Goal: Task Accomplishment & Management: Use online tool/utility

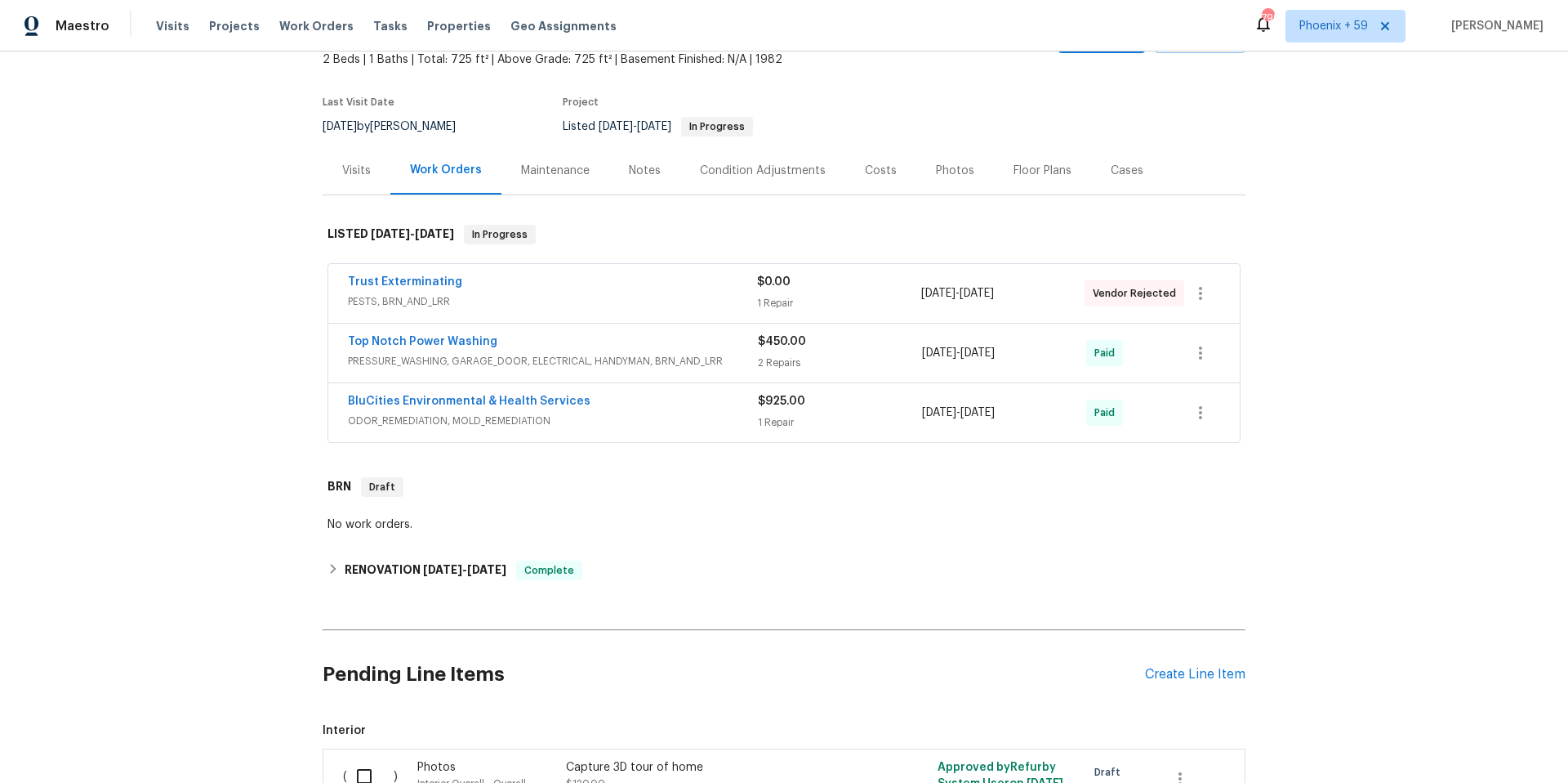
scroll to position [285, 0]
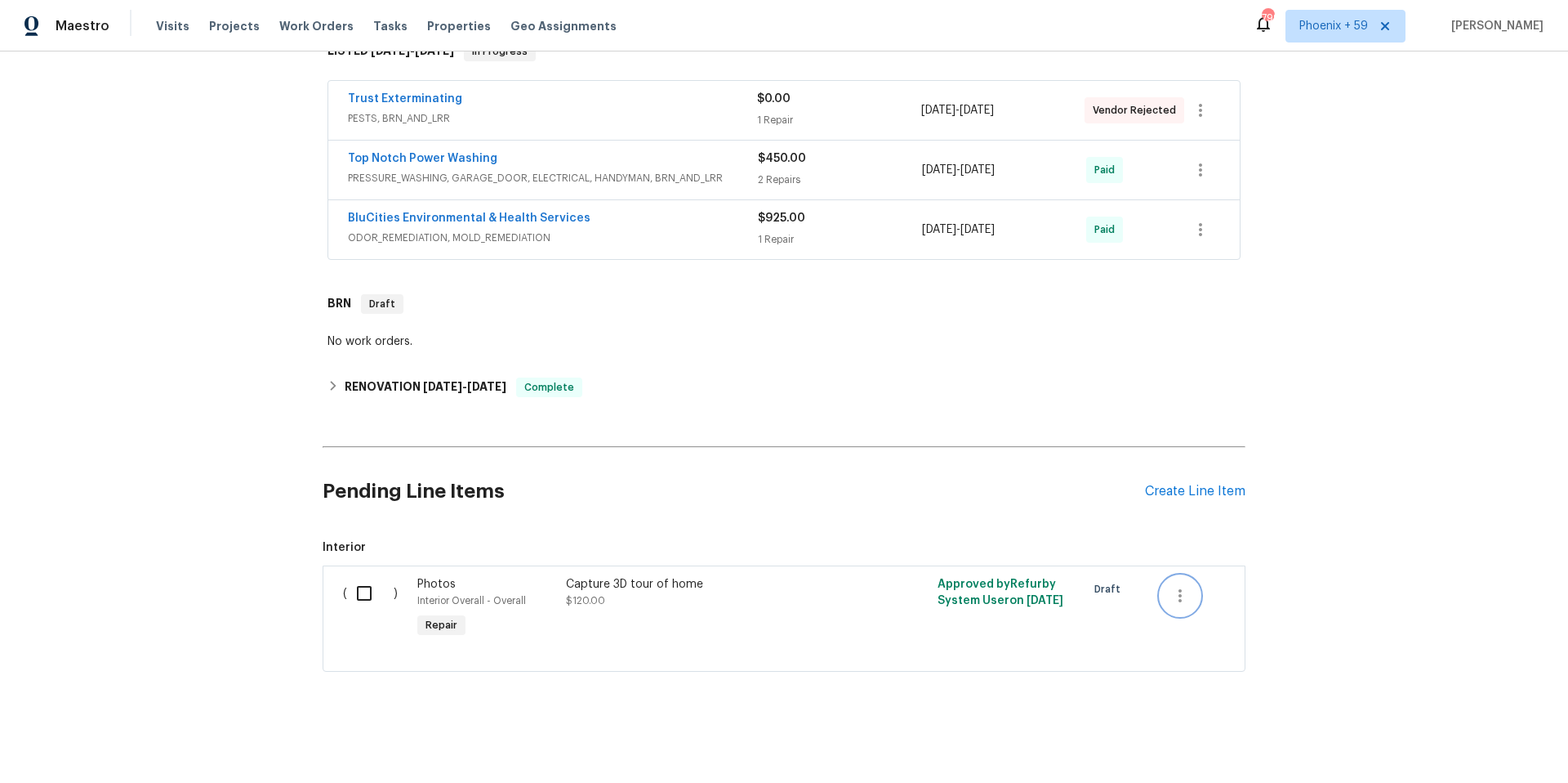
click at [1189, 583] on button "button" at bounding box center [1180, 596] width 39 height 39
click at [1184, 596] on li "Cancel" at bounding box center [1192, 595] width 63 height 27
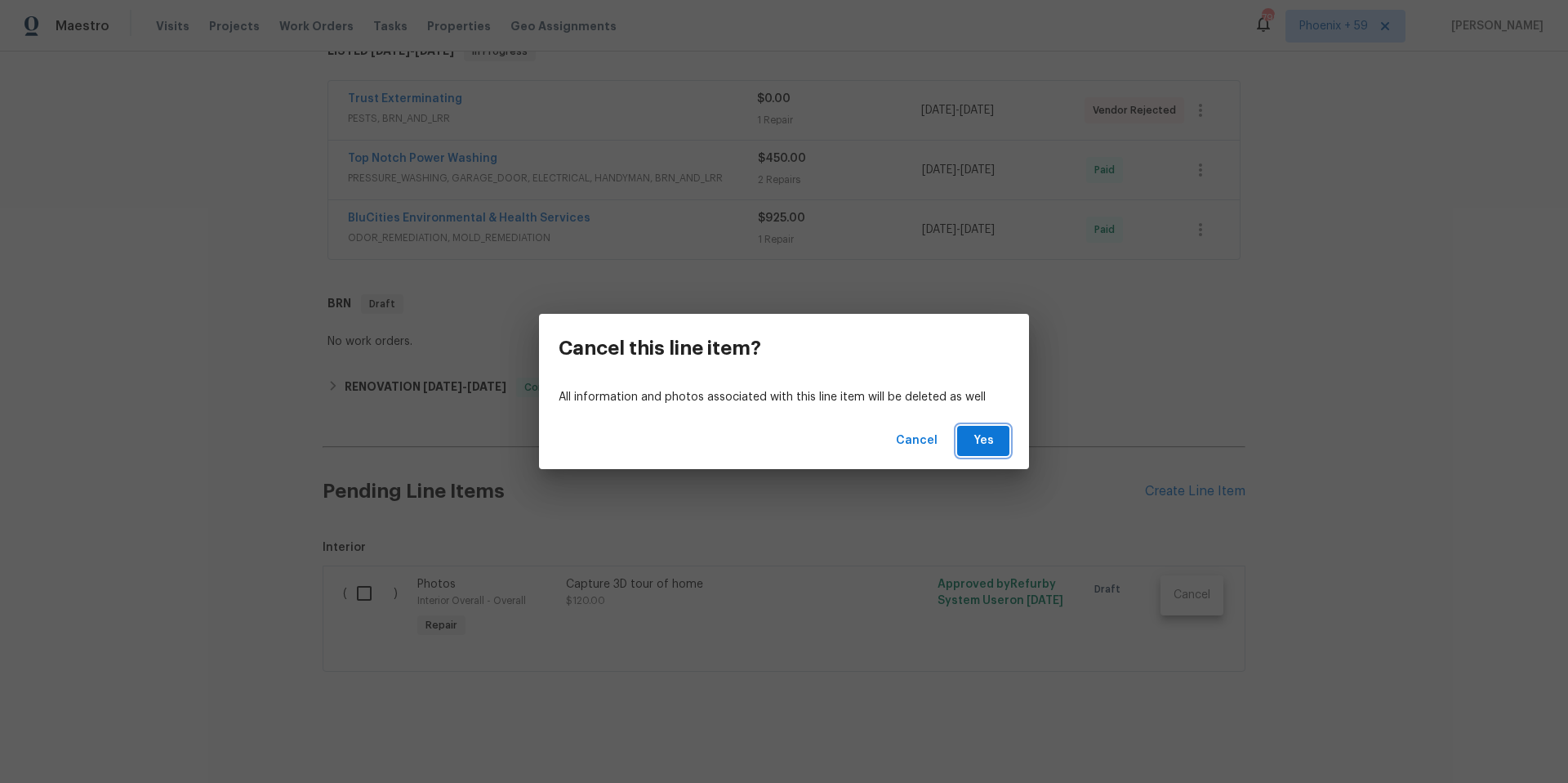
click at [964, 438] on button "Yes" at bounding box center [984, 441] width 52 height 30
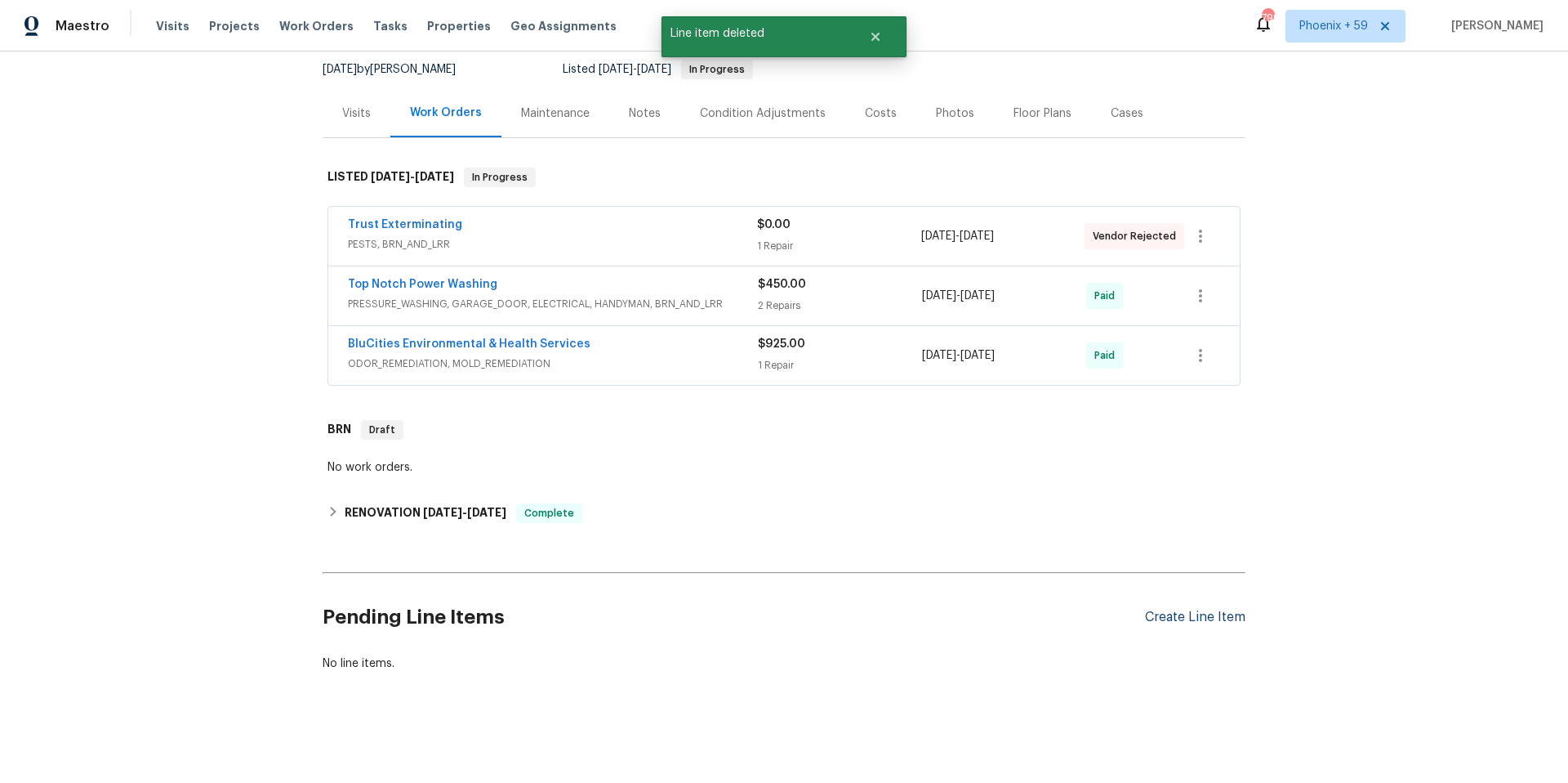
click at [1158, 613] on div "Create Line Item" at bounding box center [1194, 617] width 100 height 16
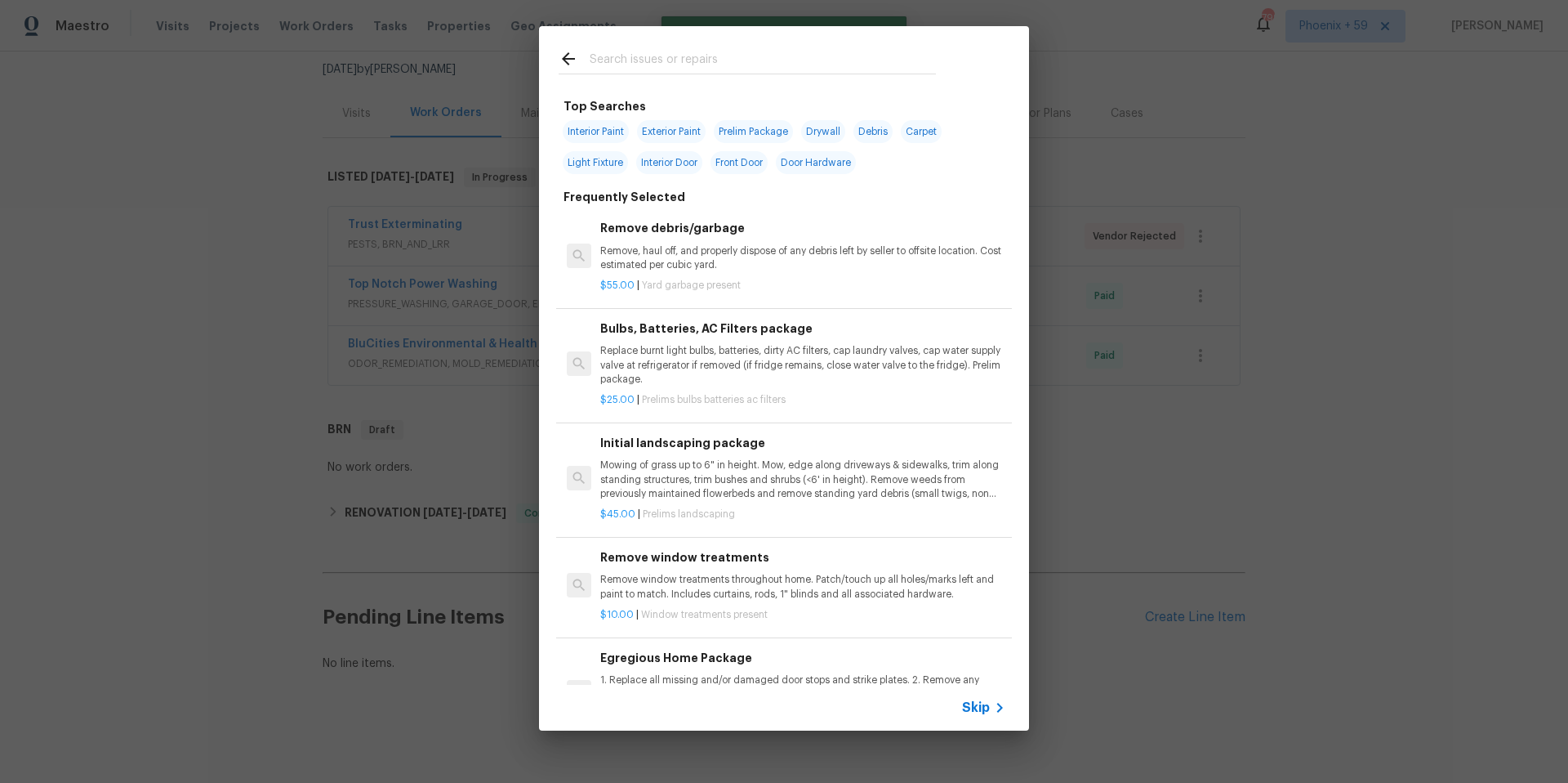
click at [696, 468] on p "Mowing of grass up to 6" in height. Mow, edge along driveways & sidewalks, trim…" at bounding box center [802, 480] width 405 height 42
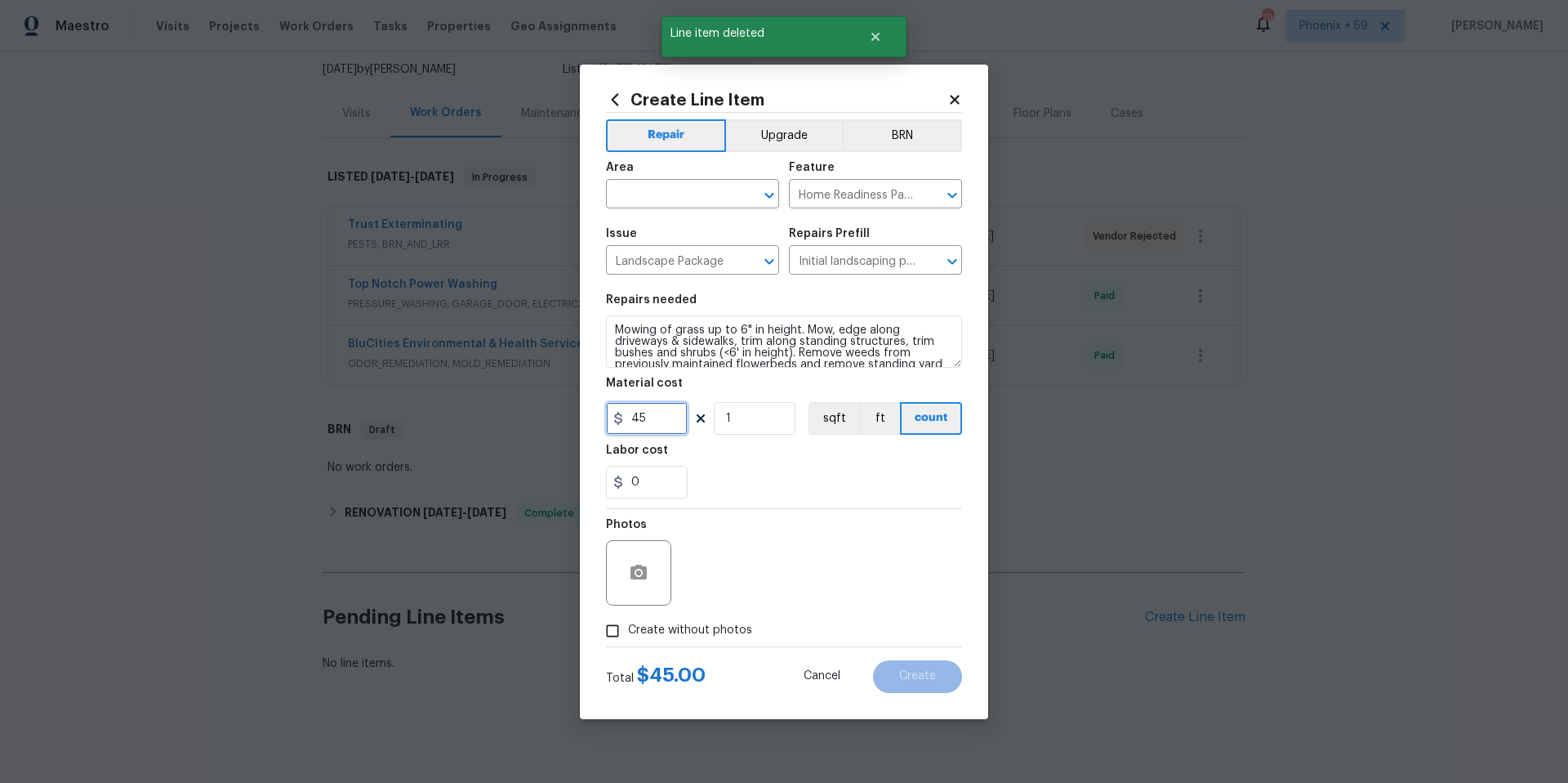
drag, startPoint x: 661, startPoint y: 423, endPoint x: 521, endPoint y: 427, distance: 140.1
click at [521, 427] on div "Create Line Item Repair Upgrade BRN Area ​ Feature Home Readiness Packages ​ Is…" at bounding box center [784, 392] width 1568 height 783
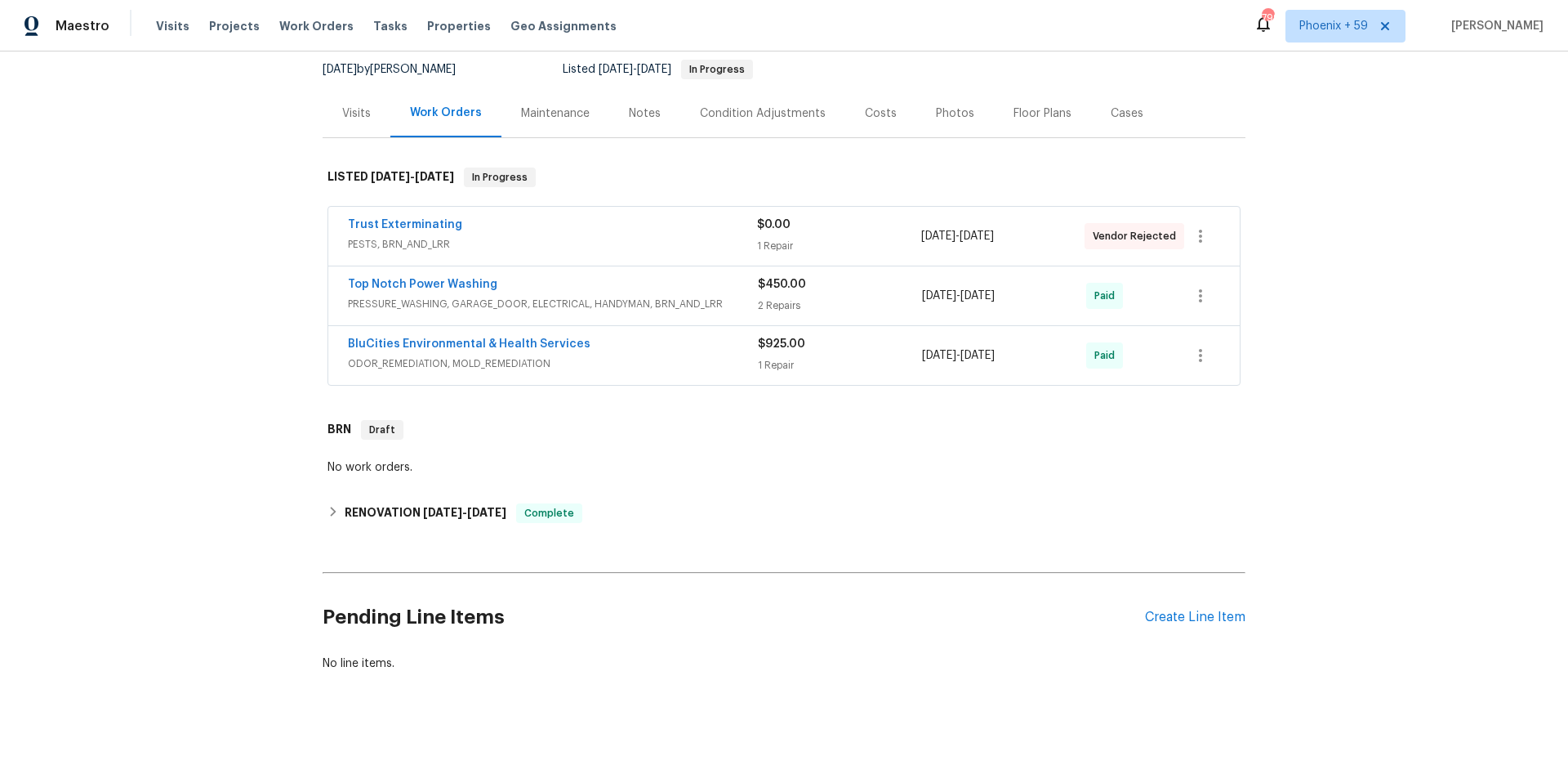
click at [552, 122] on div "Maintenance" at bounding box center [555, 112] width 108 height 48
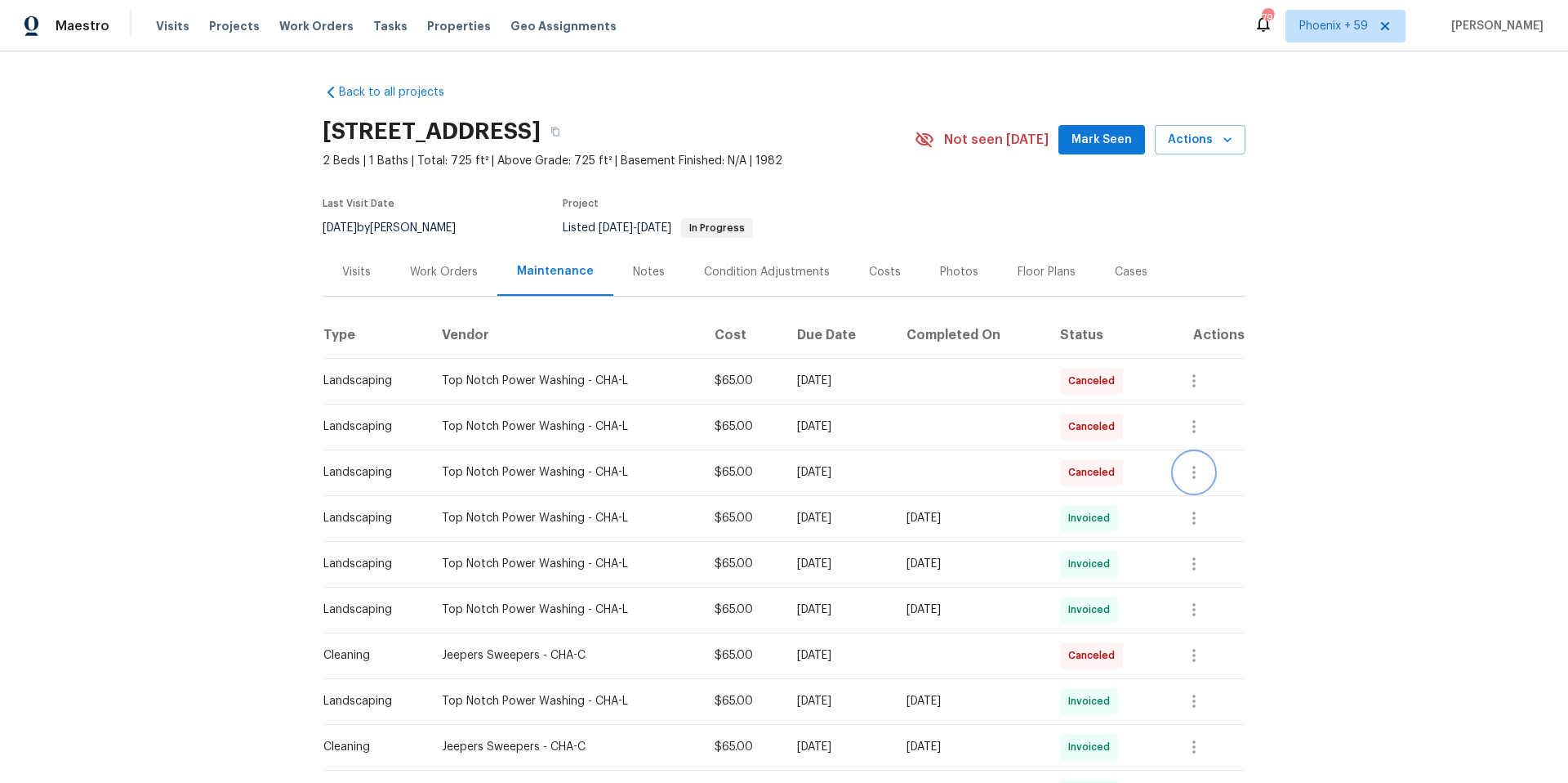
click at [1204, 474] on icon "button" at bounding box center [1194, 472] width 20 height 20
click at [463, 273] on div at bounding box center [784, 392] width 1568 height 783
click at [427, 276] on div "Work Orders" at bounding box center [444, 272] width 67 height 16
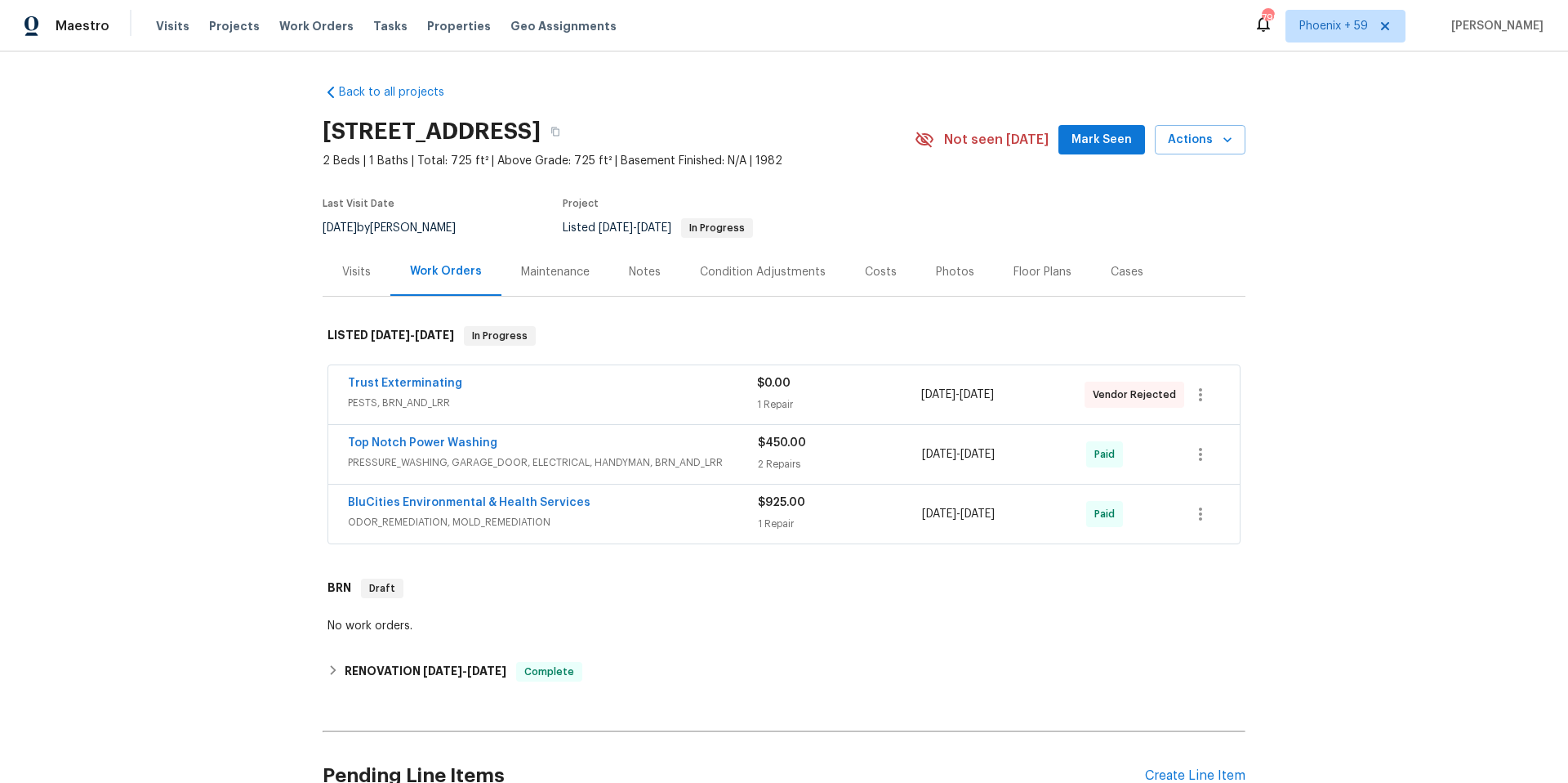
scroll to position [158, 0]
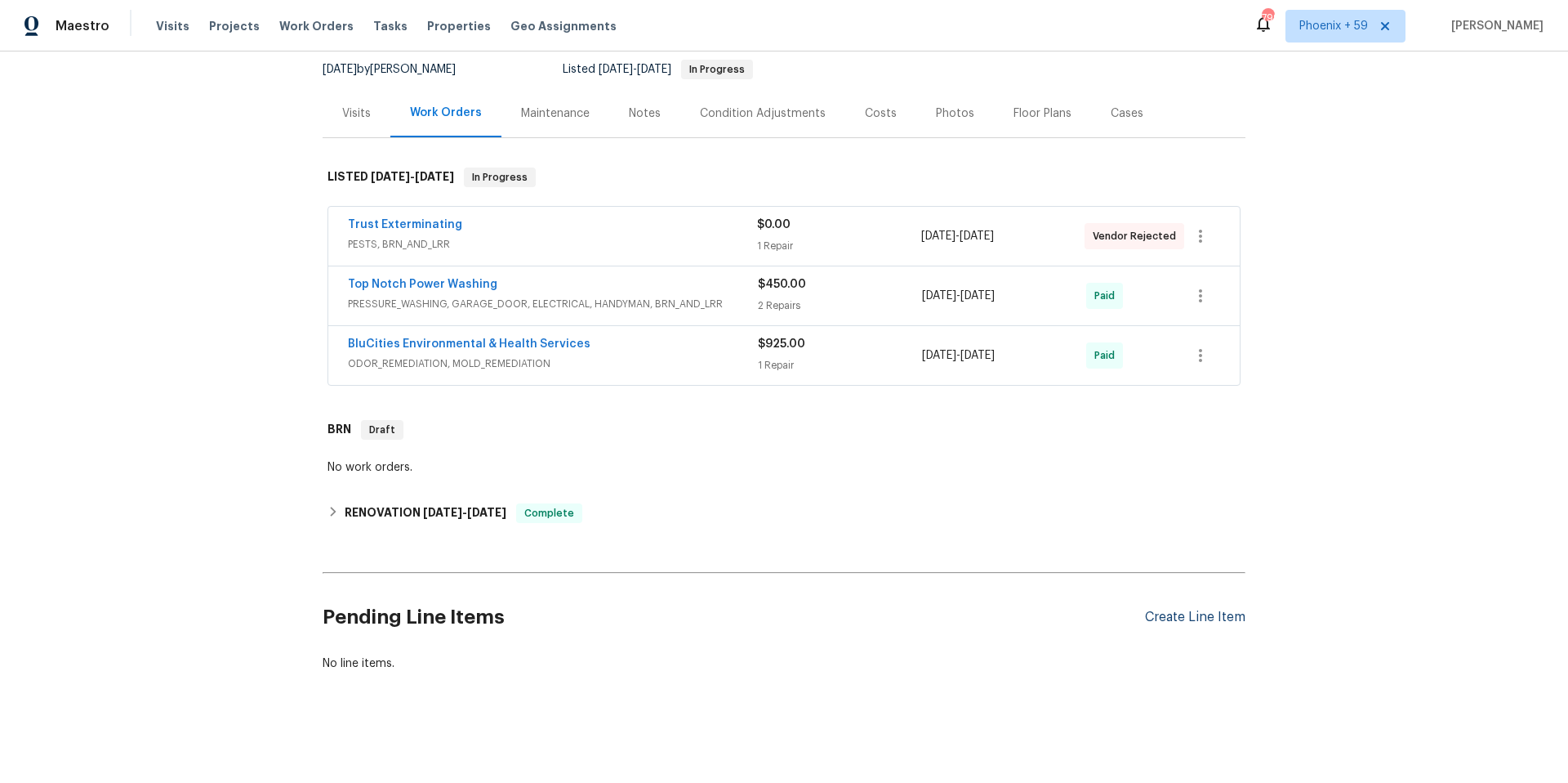
click at [1179, 621] on div "Create Line Item" at bounding box center [1194, 617] width 100 height 16
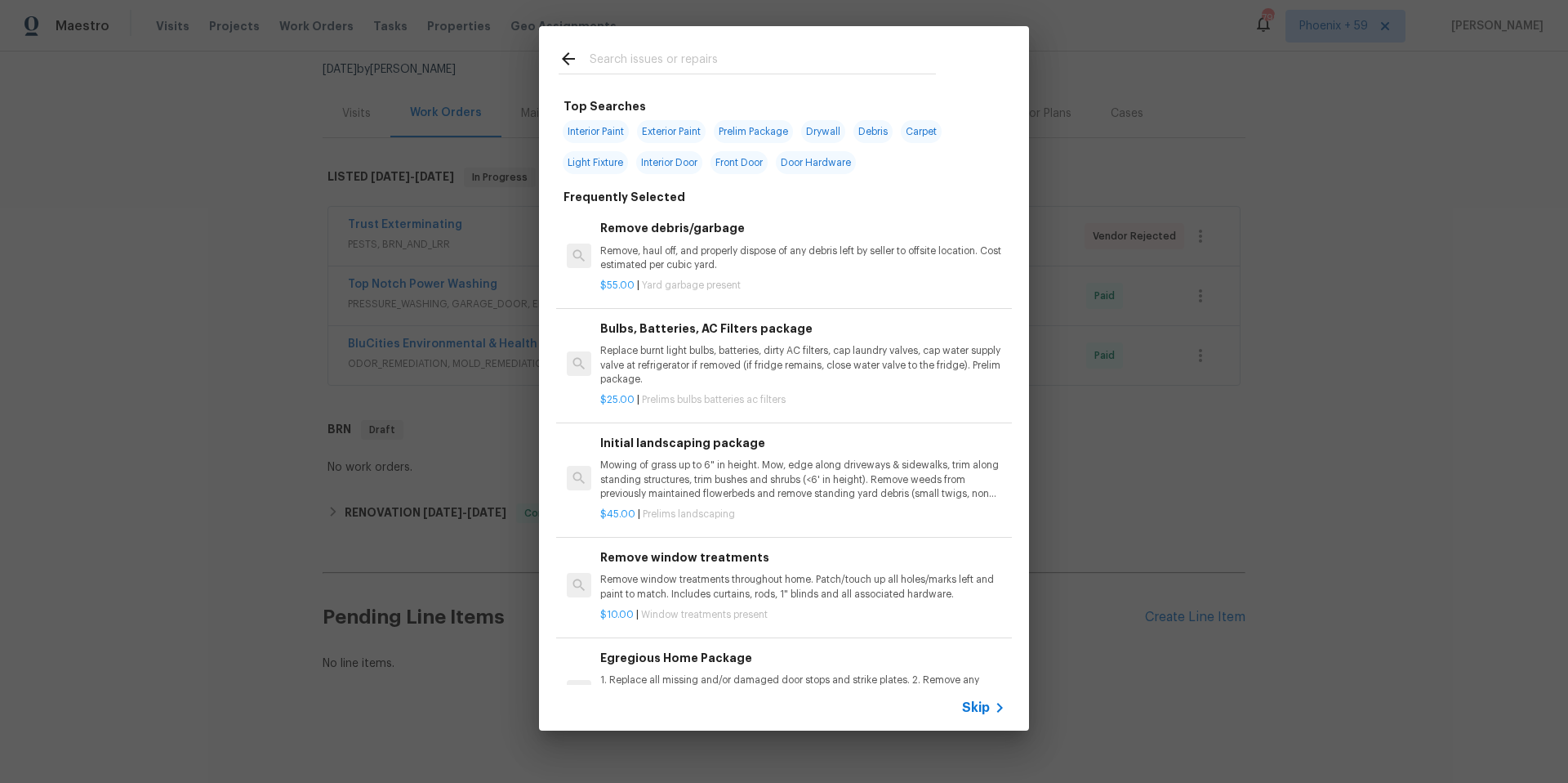
click at [708, 472] on p "Mowing of grass up to 6" in height. Mow, edge along driveways & sidewalks, trim…" at bounding box center [802, 480] width 405 height 42
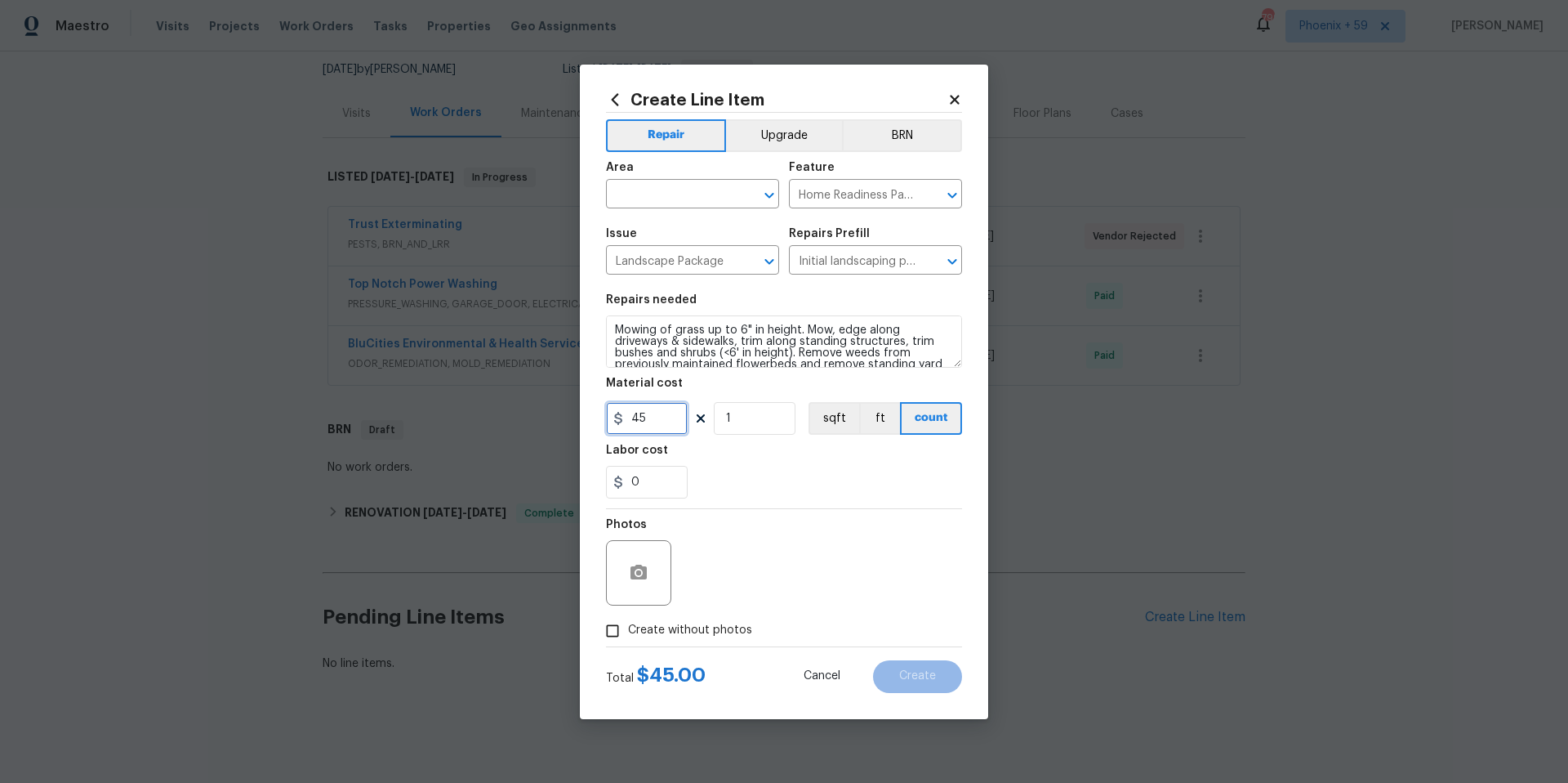
drag, startPoint x: 658, startPoint y: 423, endPoint x: 567, endPoint y: 422, distance: 91.0
click at [567, 422] on div "Create Line Item Repair Upgrade BRN Area ​ Feature Home Readiness Packages ​ Is…" at bounding box center [784, 392] width 1568 height 783
type input "65"
click at [717, 336] on textarea "Mowing of grass up to 6" in height. Mow, edge along driveways & sidewalks, trim…" at bounding box center [784, 342] width 356 height 52
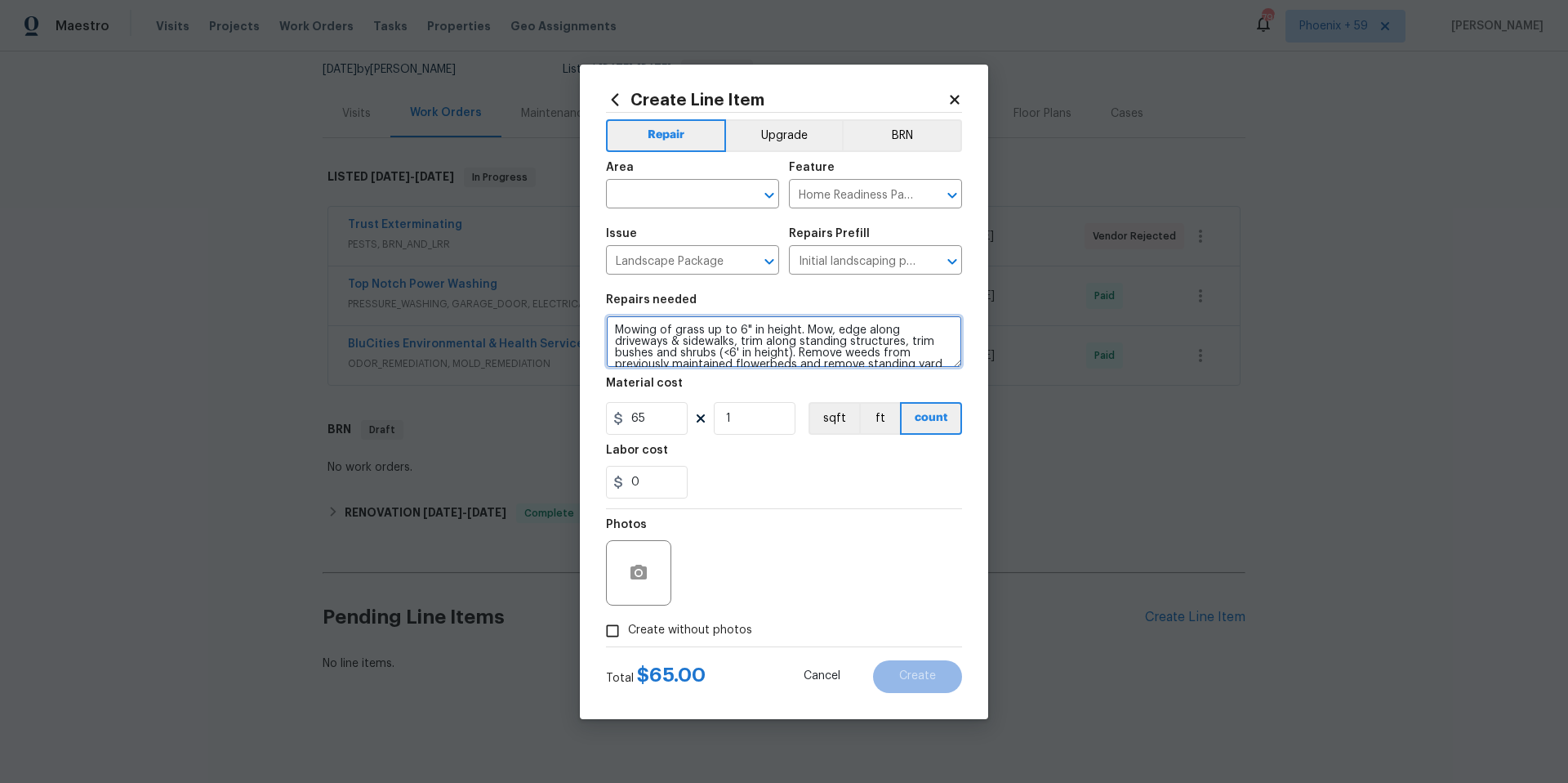
click at [717, 336] on textarea "Mowing of grass up to 6" in height. Mow, edge along driveways & sidewalks, trim…" at bounding box center [784, 342] width 356 height 52
click at [704, 332] on textarea "Landscaping Maintenace for week of 8/11" at bounding box center [784, 342] width 356 height 52
type textarea "Landscaping Maintenance for week of 8/11"
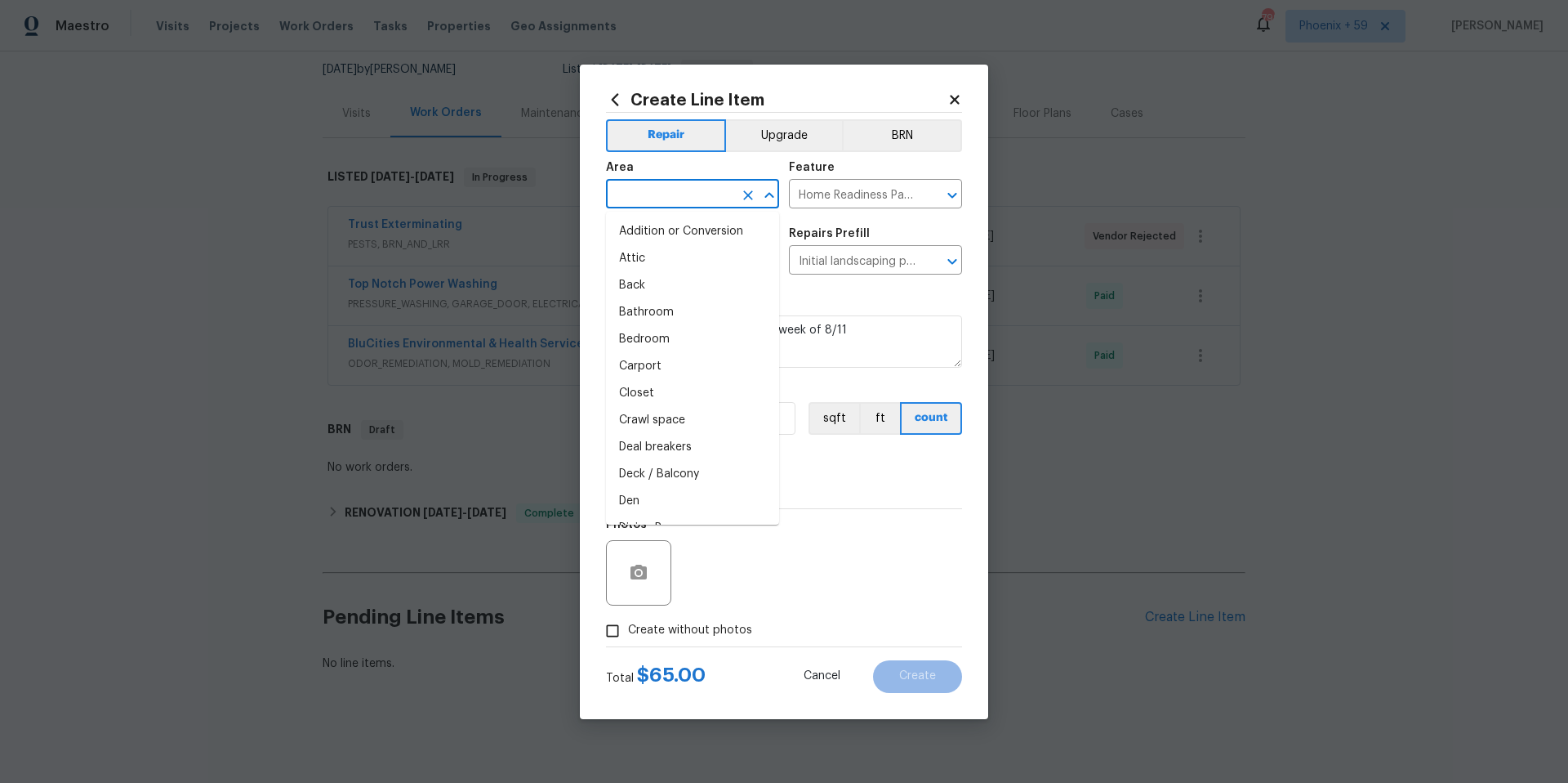
click at [697, 191] on input "text" at bounding box center [669, 195] width 127 height 25
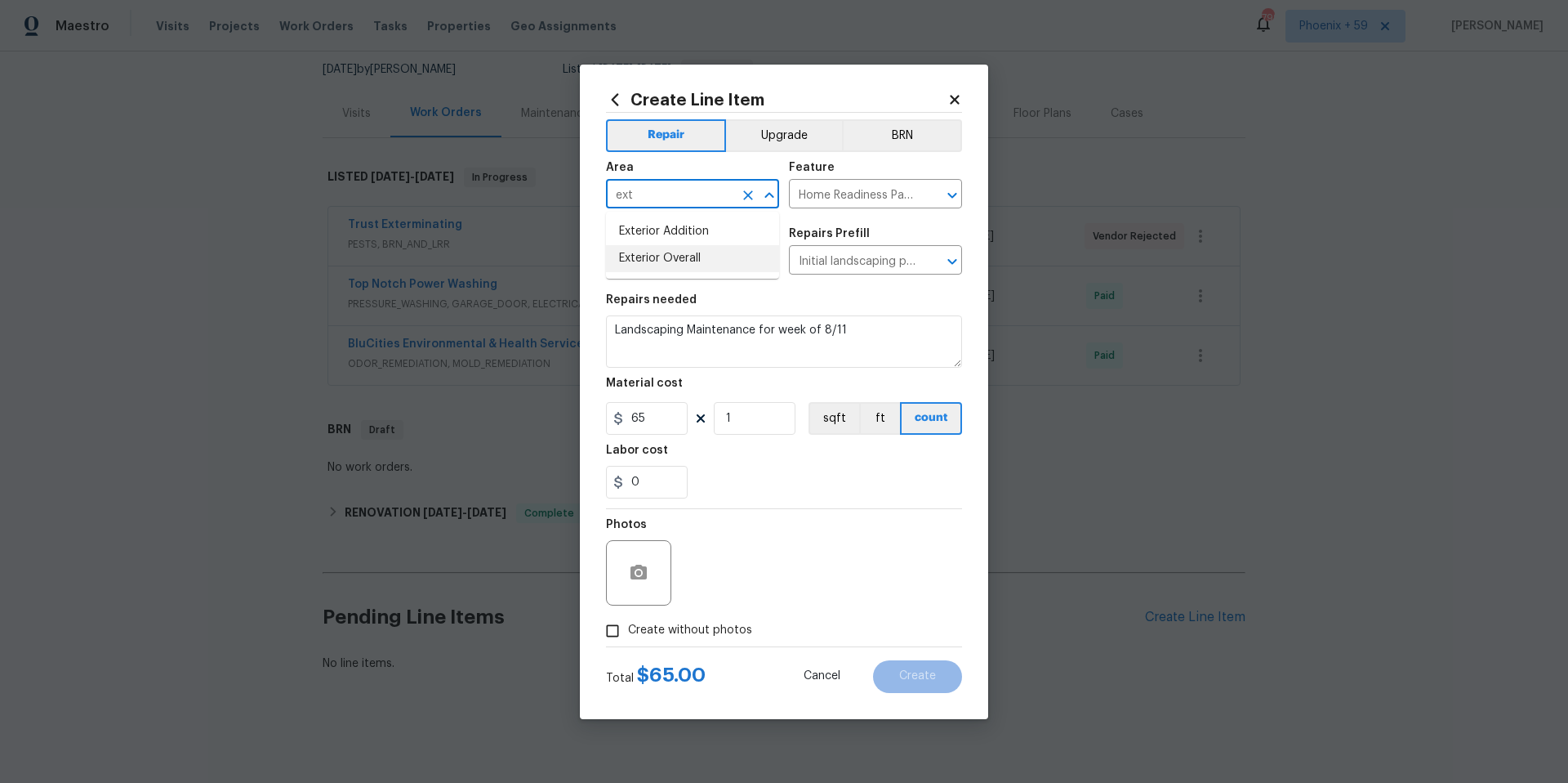
click at [702, 266] on li "Exterior Overall" at bounding box center [692, 259] width 173 height 27
type input "Exterior Overall"
click at [664, 618] on label "Create without photos" at bounding box center [675, 630] width 155 height 31
click at [628, 618] on input "Create without photos" at bounding box center [612, 630] width 31 height 31
checkbox input "true"
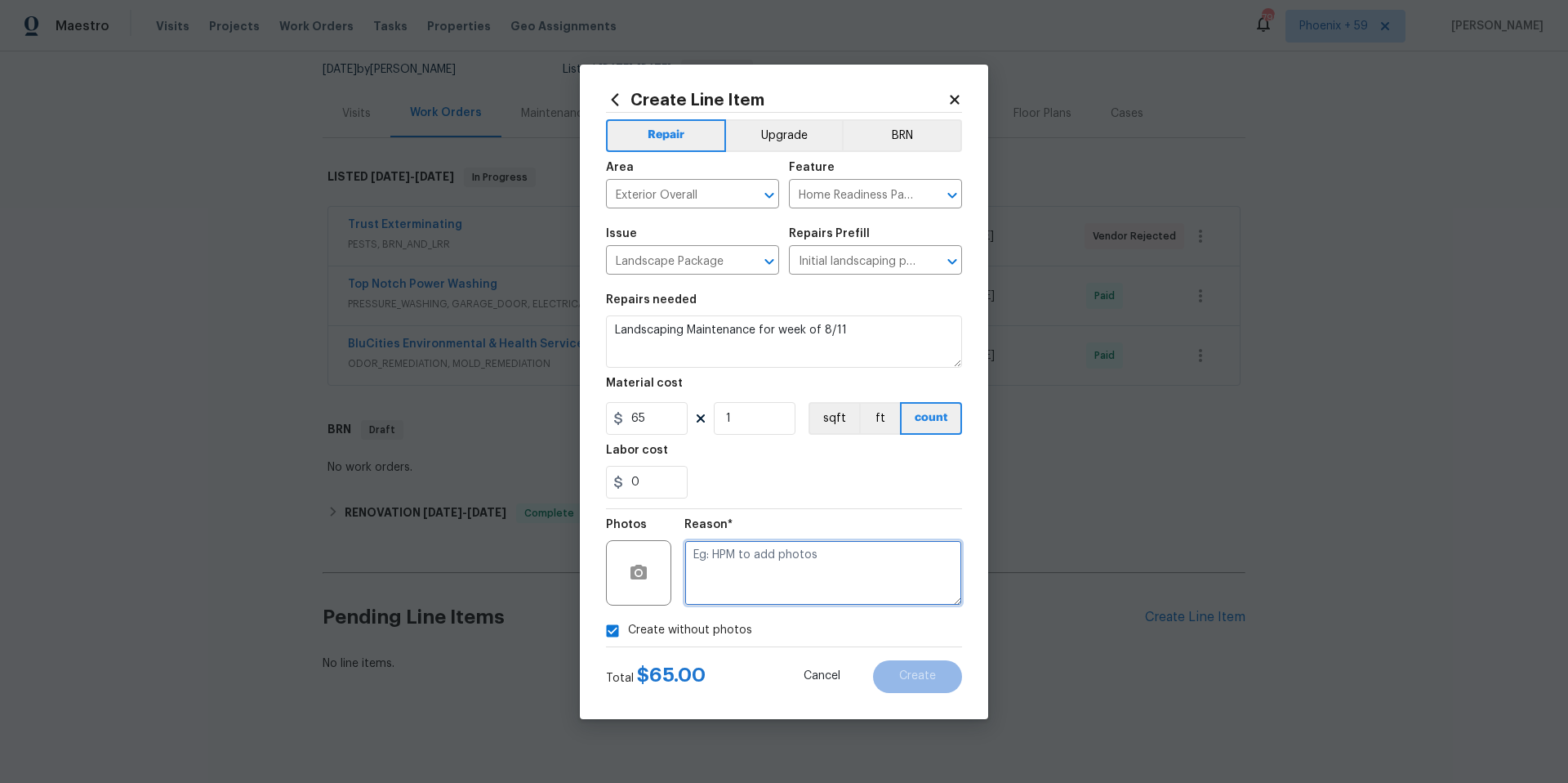
click at [753, 552] on textarea at bounding box center [823, 573] width 278 height 66
click at [924, 695] on div "Create Line Item Repair Upgrade BRN Area Exterior Overall ​ Feature Home Readin…" at bounding box center [784, 392] width 408 height 655
click at [920, 676] on span "Create" at bounding box center [917, 675] width 37 height 12
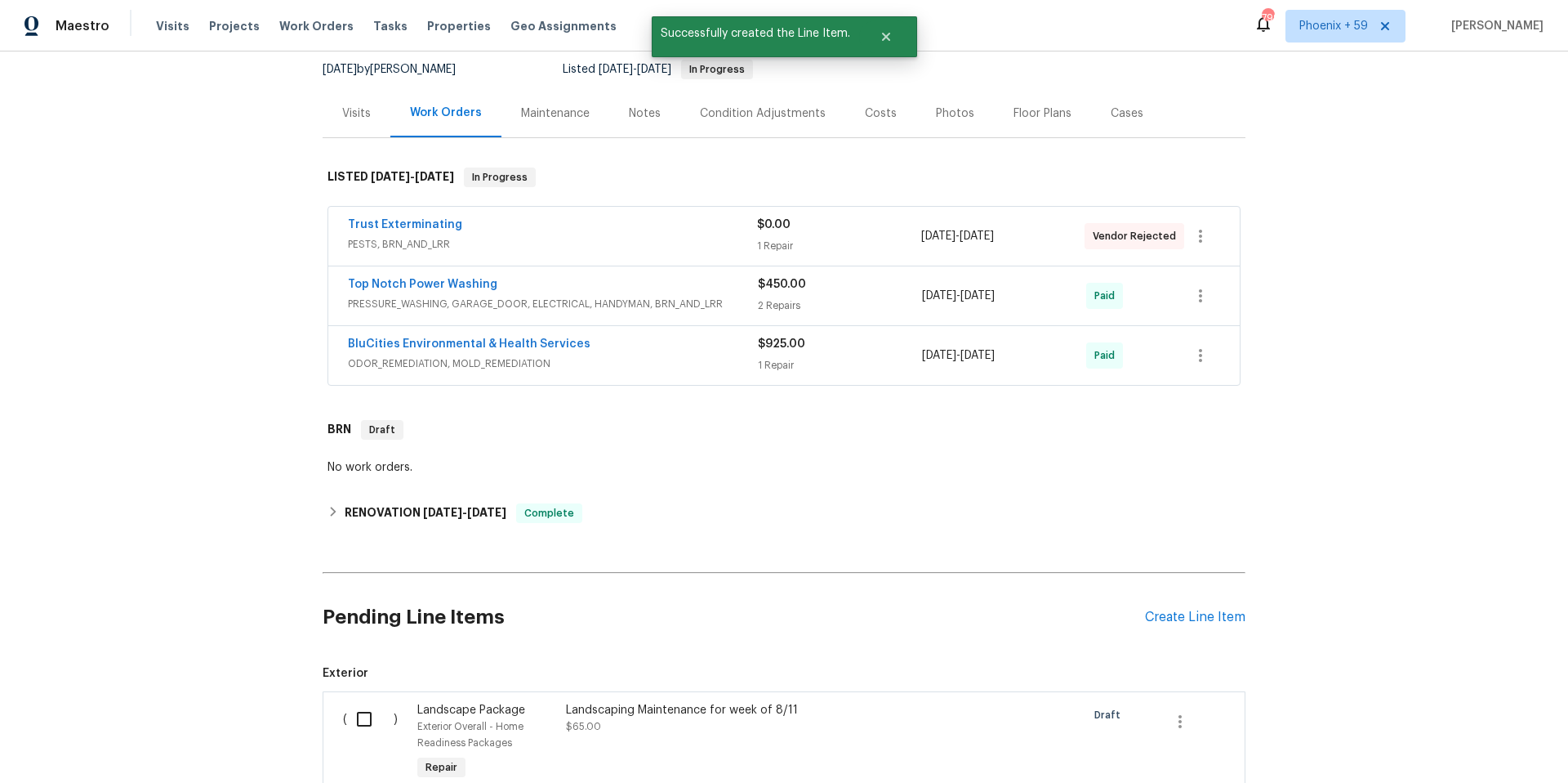
click at [366, 717] on input "checkbox" at bounding box center [371, 719] width 47 height 35
checkbox input "true"
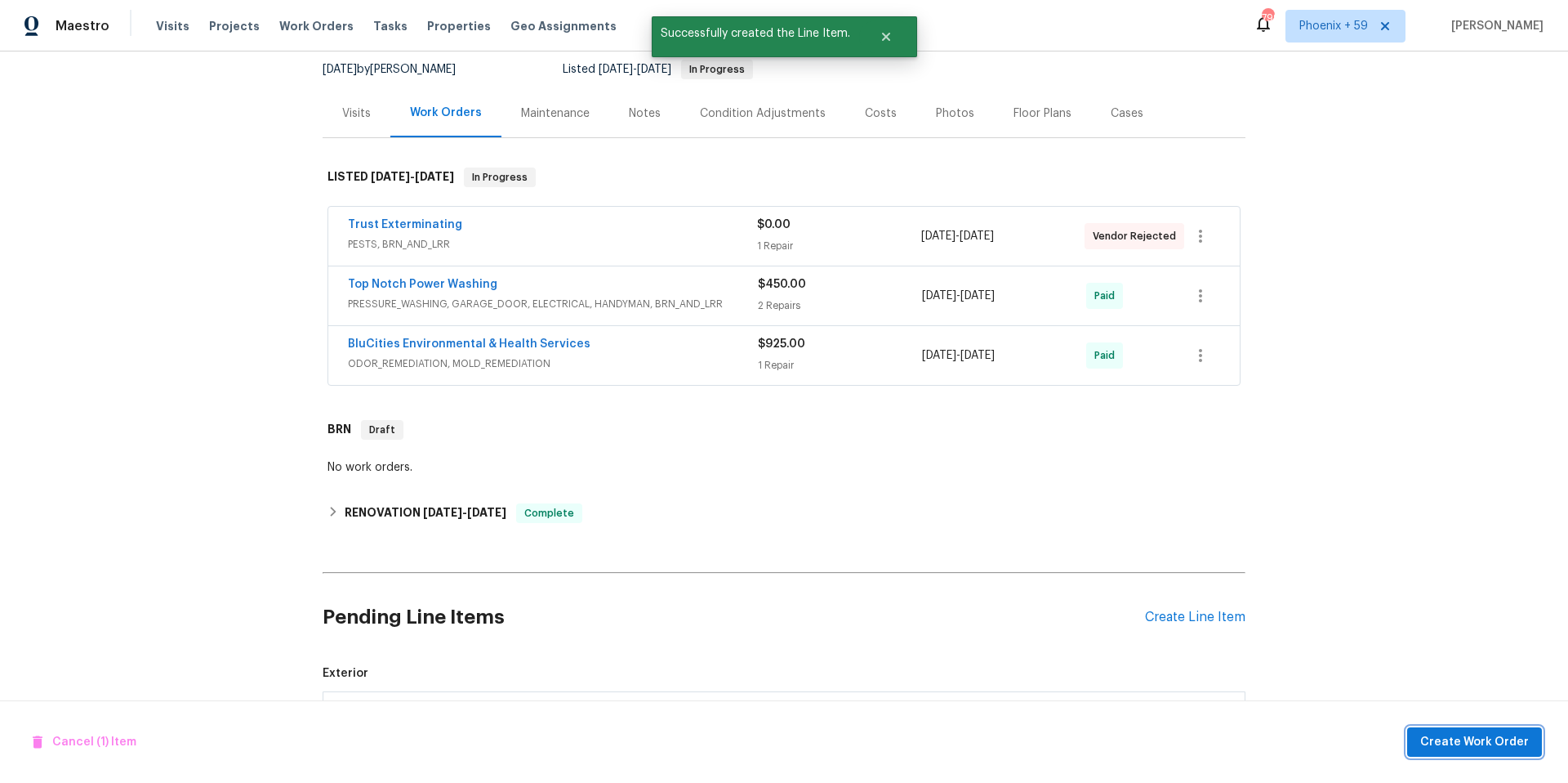
click at [1502, 746] on span "Create Work Order" at bounding box center [1474, 743] width 109 height 21
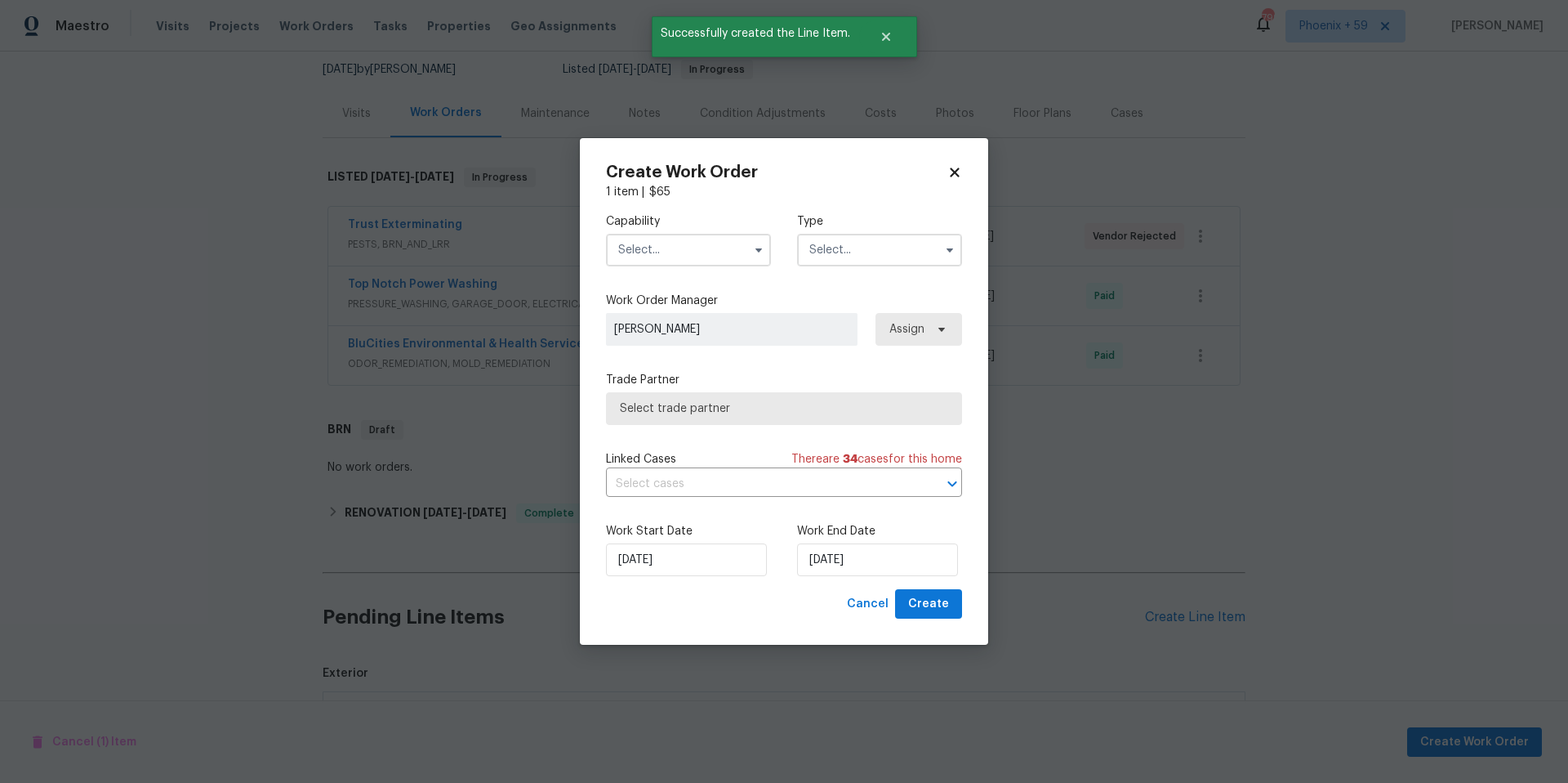
click at [670, 237] on input "text" at bounding box center [688, 250] width 165 height 33
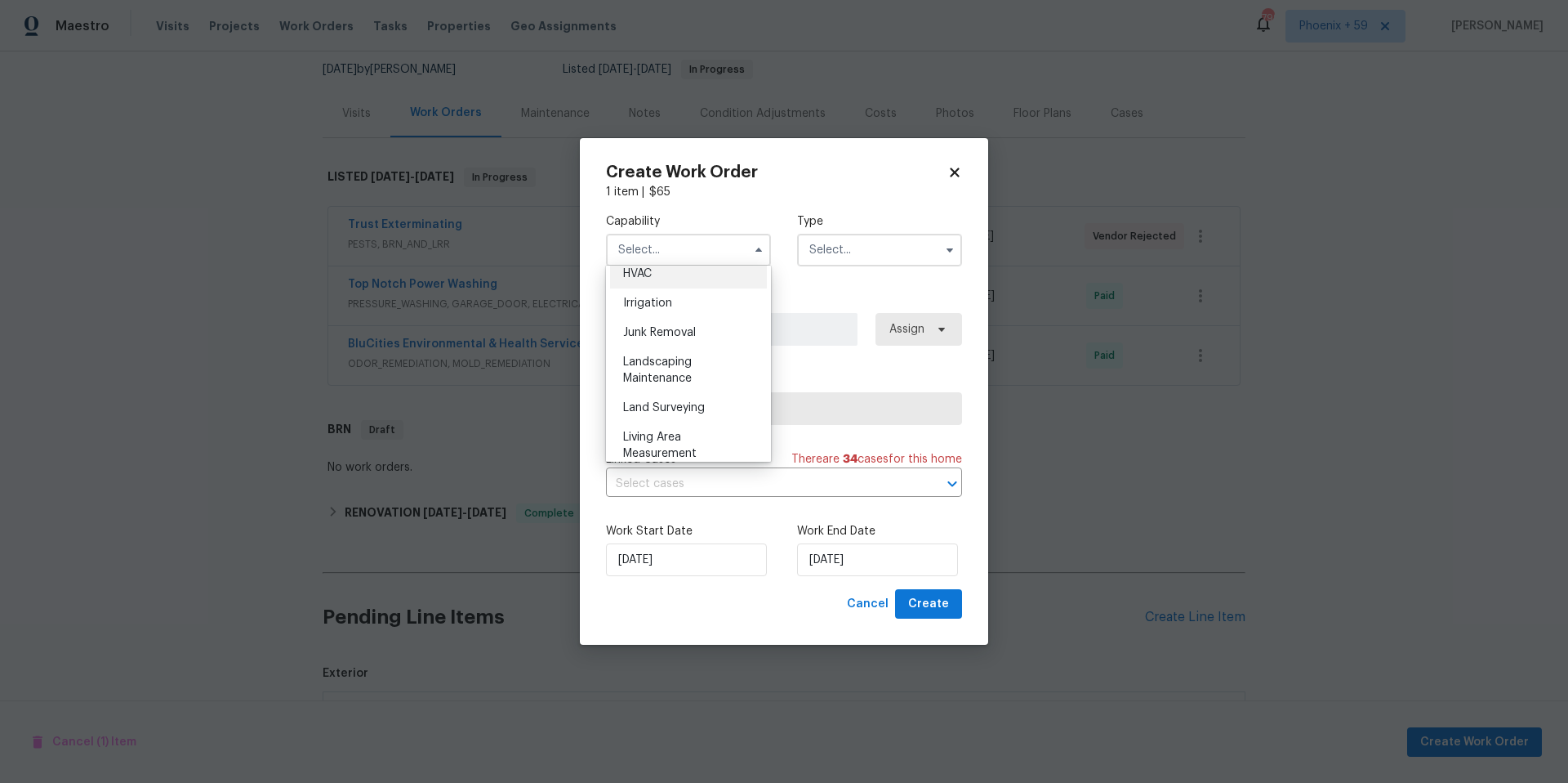
scroll to position [1002, 0]
click at [673, 362] on span "Landscaping Maintenance" at bounding box center [657, 366] width 68 height 28
type input "Landscaping Maintenance"
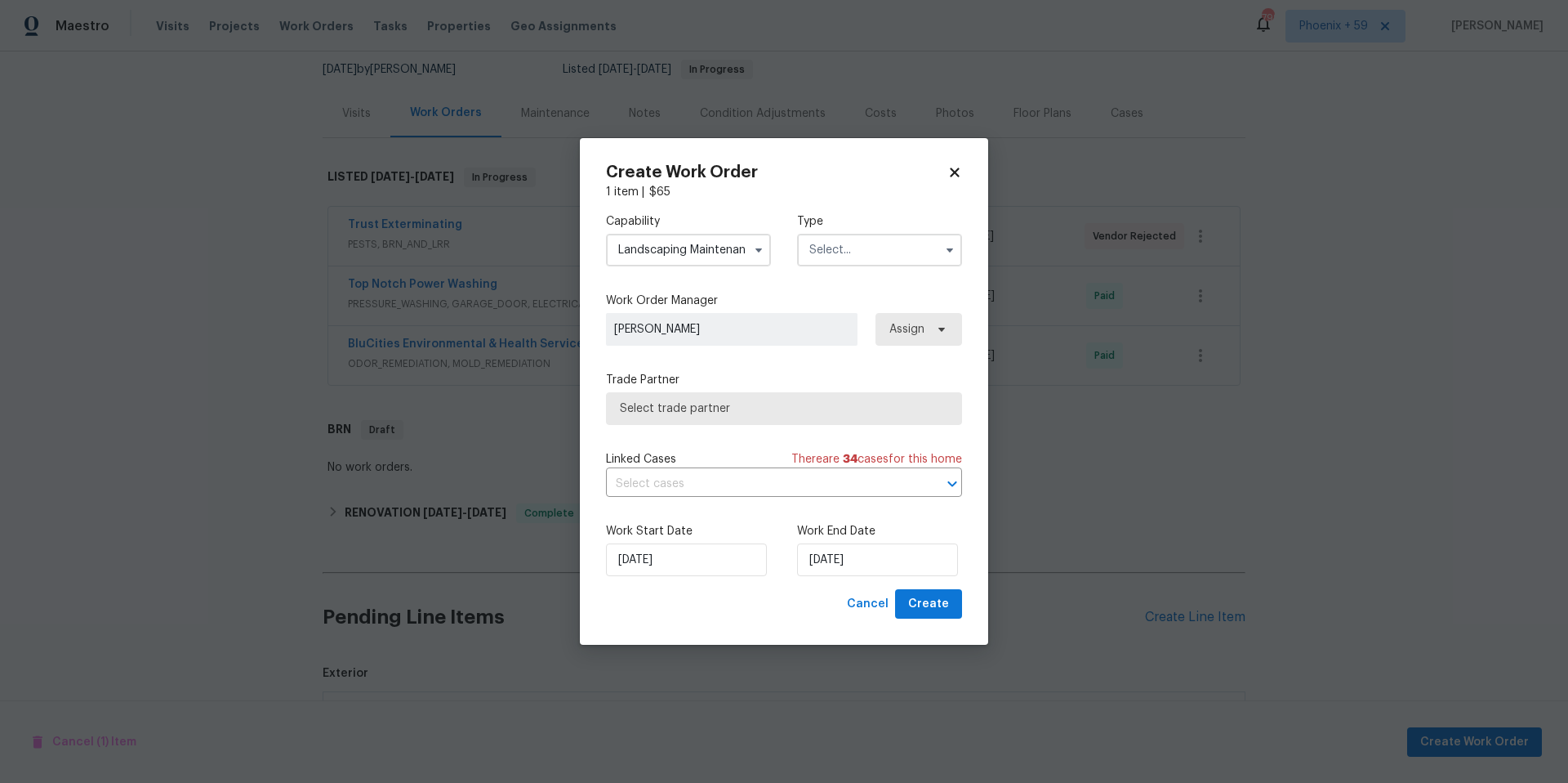
click at [840, 243] on input "text" at bounding box center [880, 250] width 165 height 33
click at [826, 417] on span "Sold" at bounding box center [827, 413] width 24 height 11
type input "Sold"
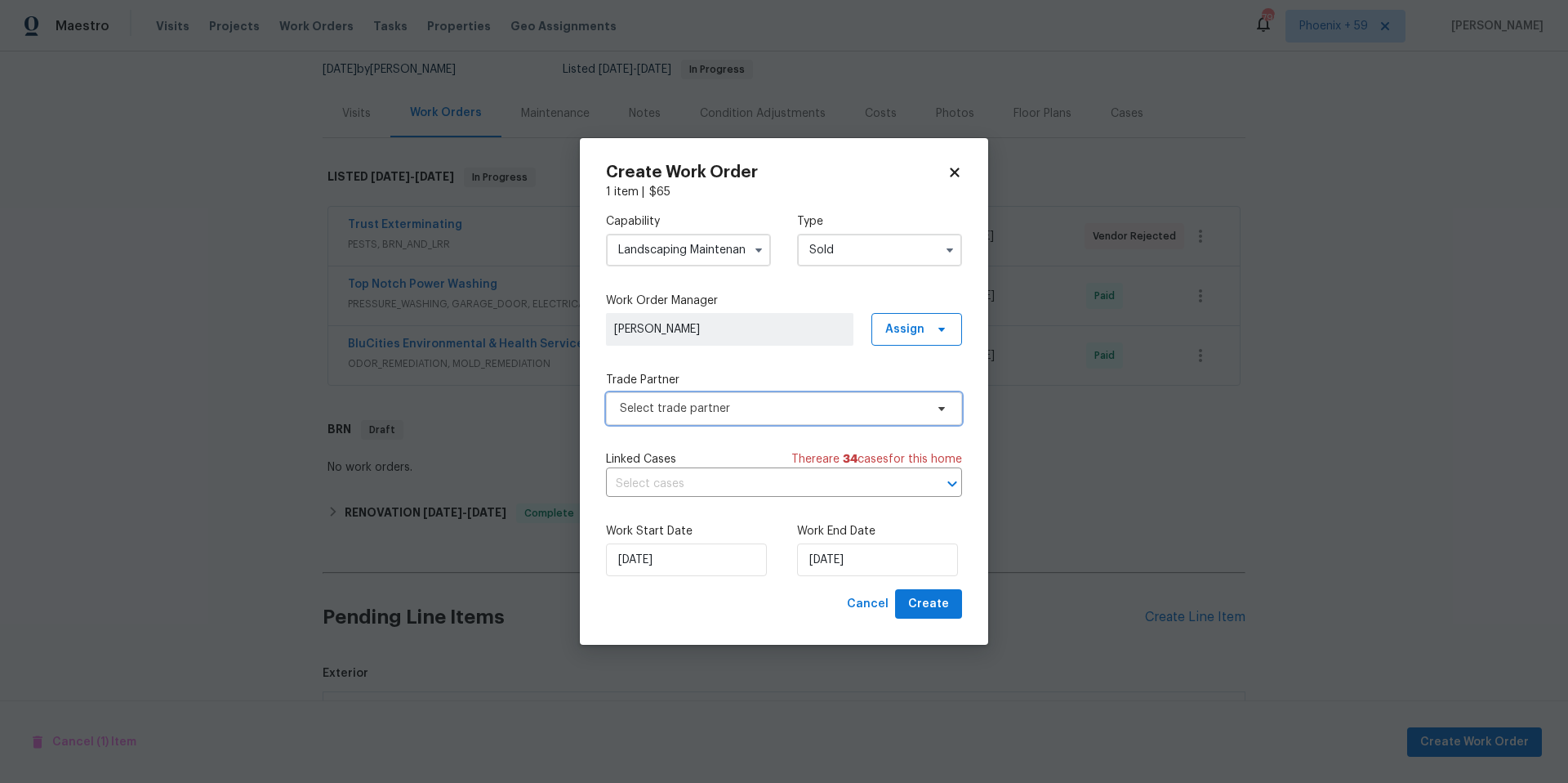
click at [714, 414] on span "Select trade partner" at bounding box center [771, 408] width 304 height 16
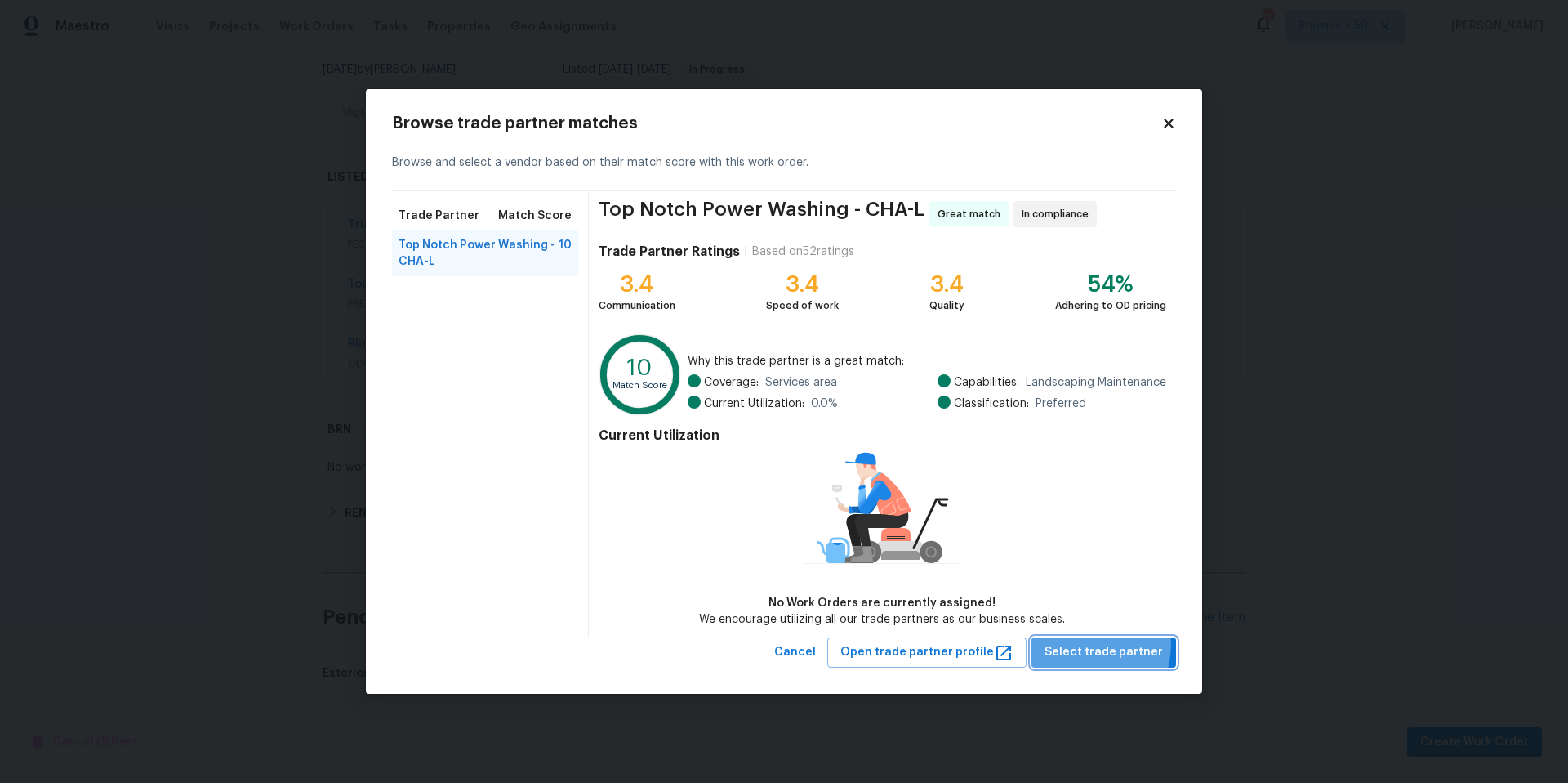
click at [1087, 644] on span "Select trade partner" at bounding box center [1104, 653] width 119 height 21
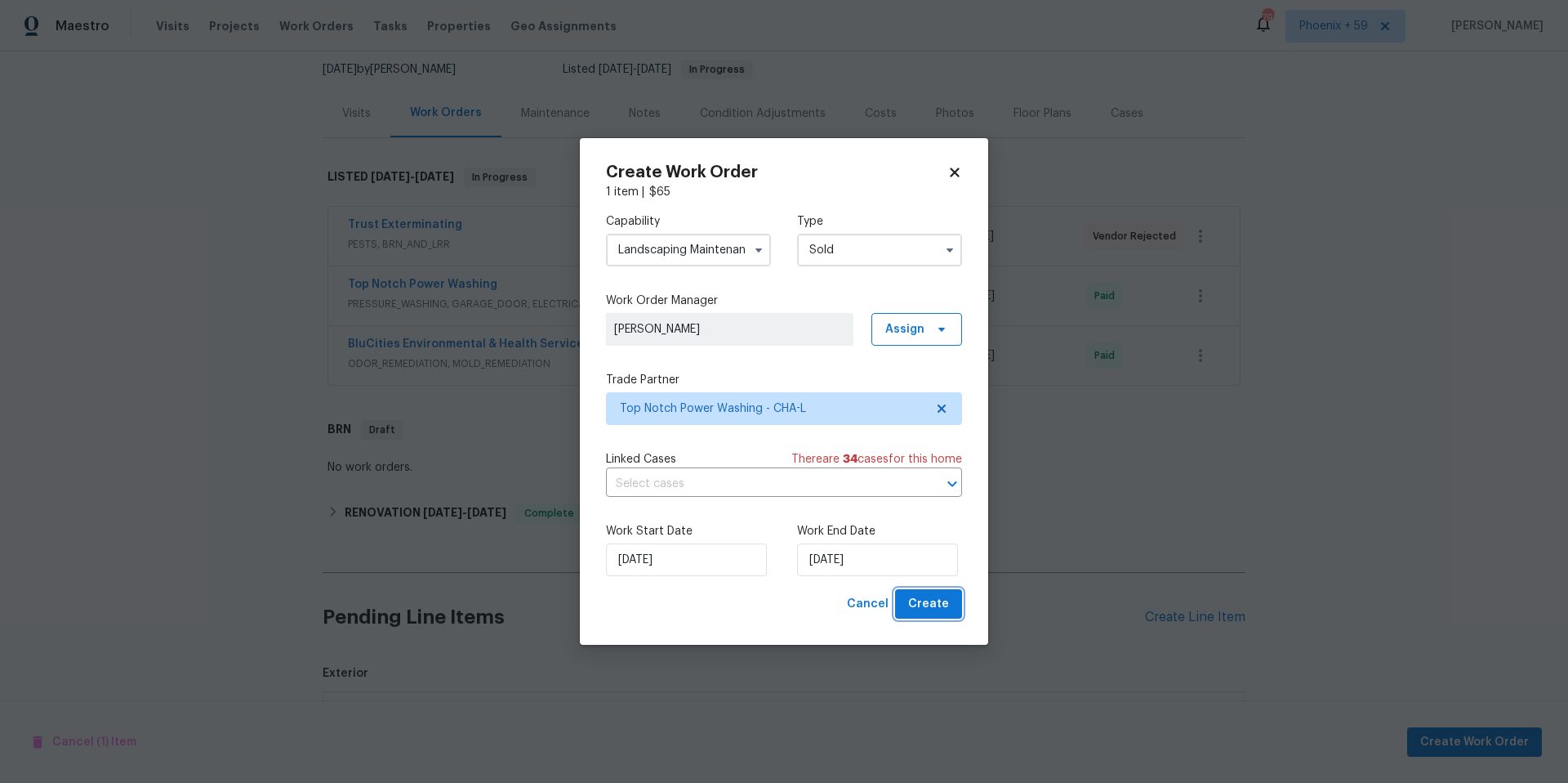
click at [922, 611] on span "Create" at bounding box center [929, 604] width 41 height 21
checkbox input "false"
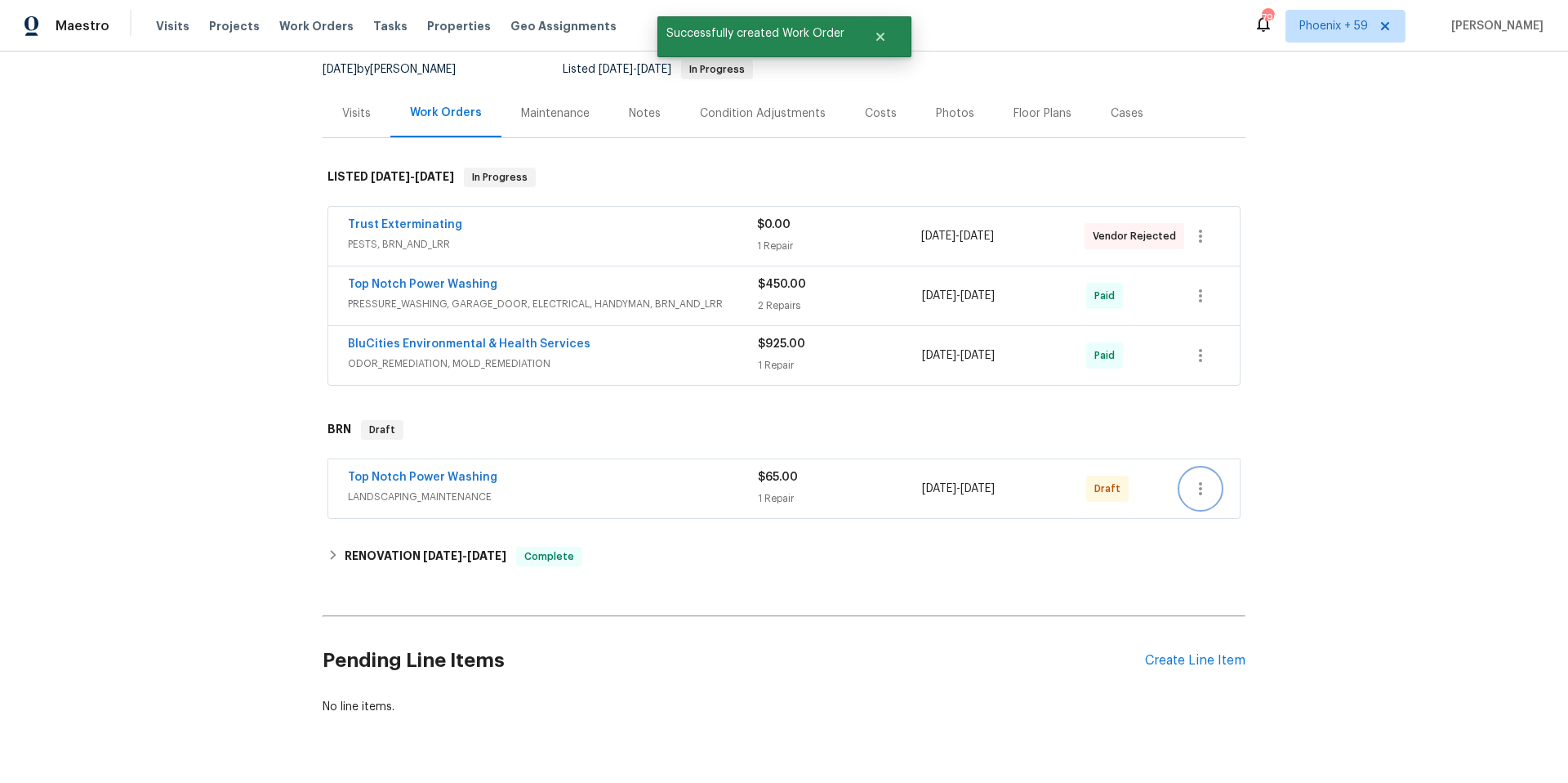
click at [1181, 489] on button "button" at bounding box center [1201, 489] width 39 height 39
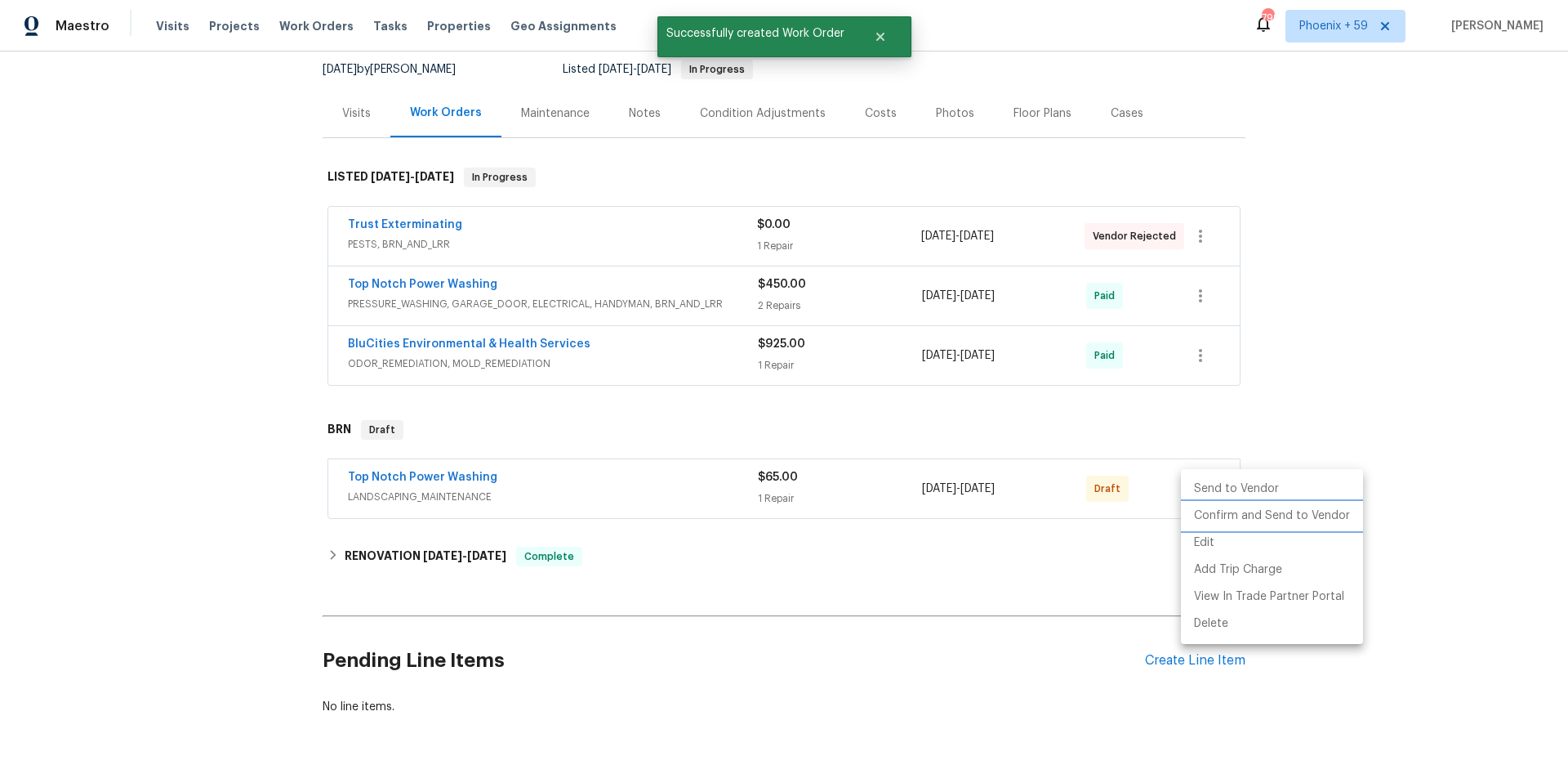
click at [1224, 513] on li "Confirm and Send to Vendor" at bounding box center [1272, 516] width 183 height 27
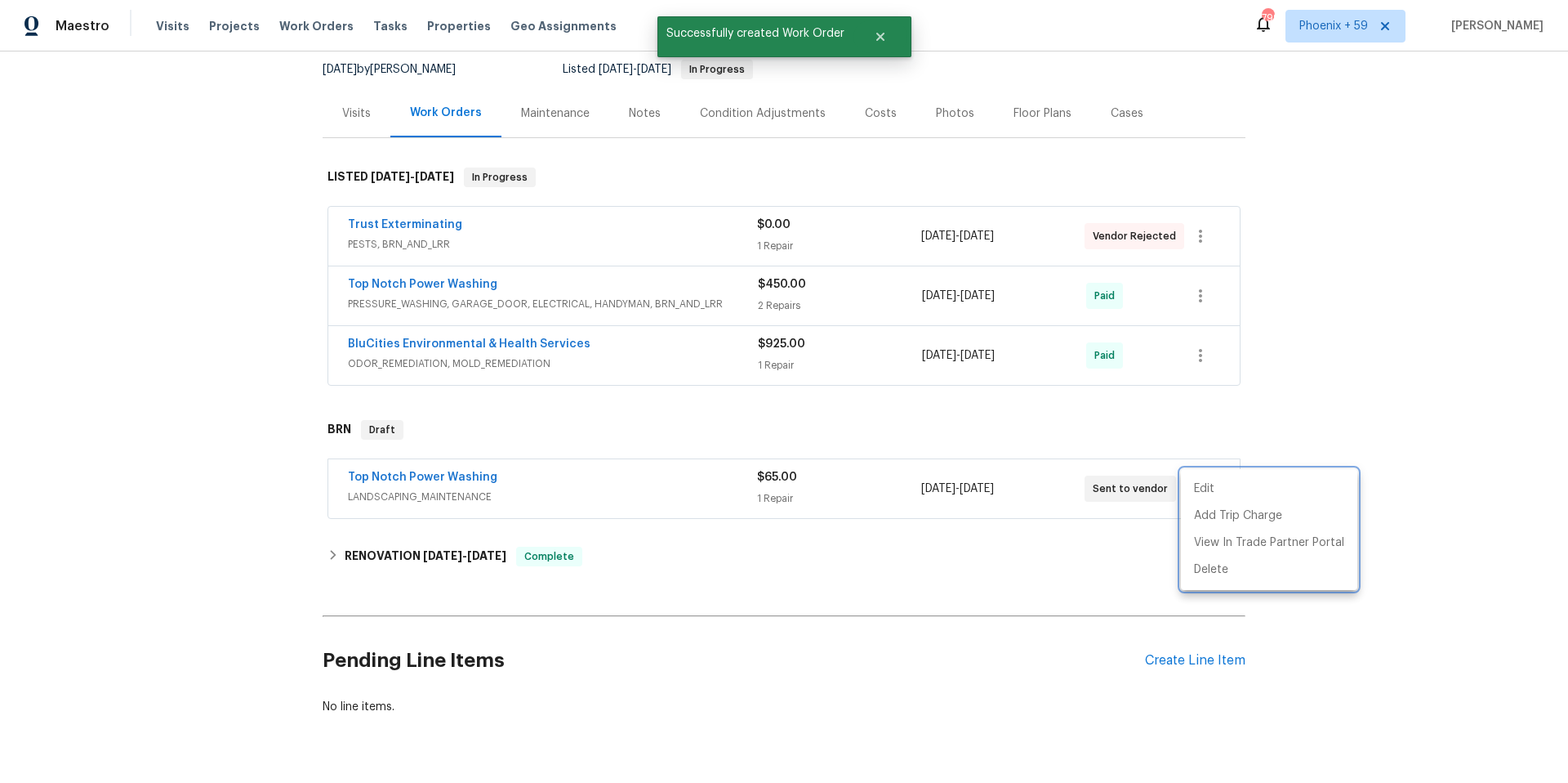
click at [1282, 402] on div at bounding box center [784, 392] width 1568 height 783
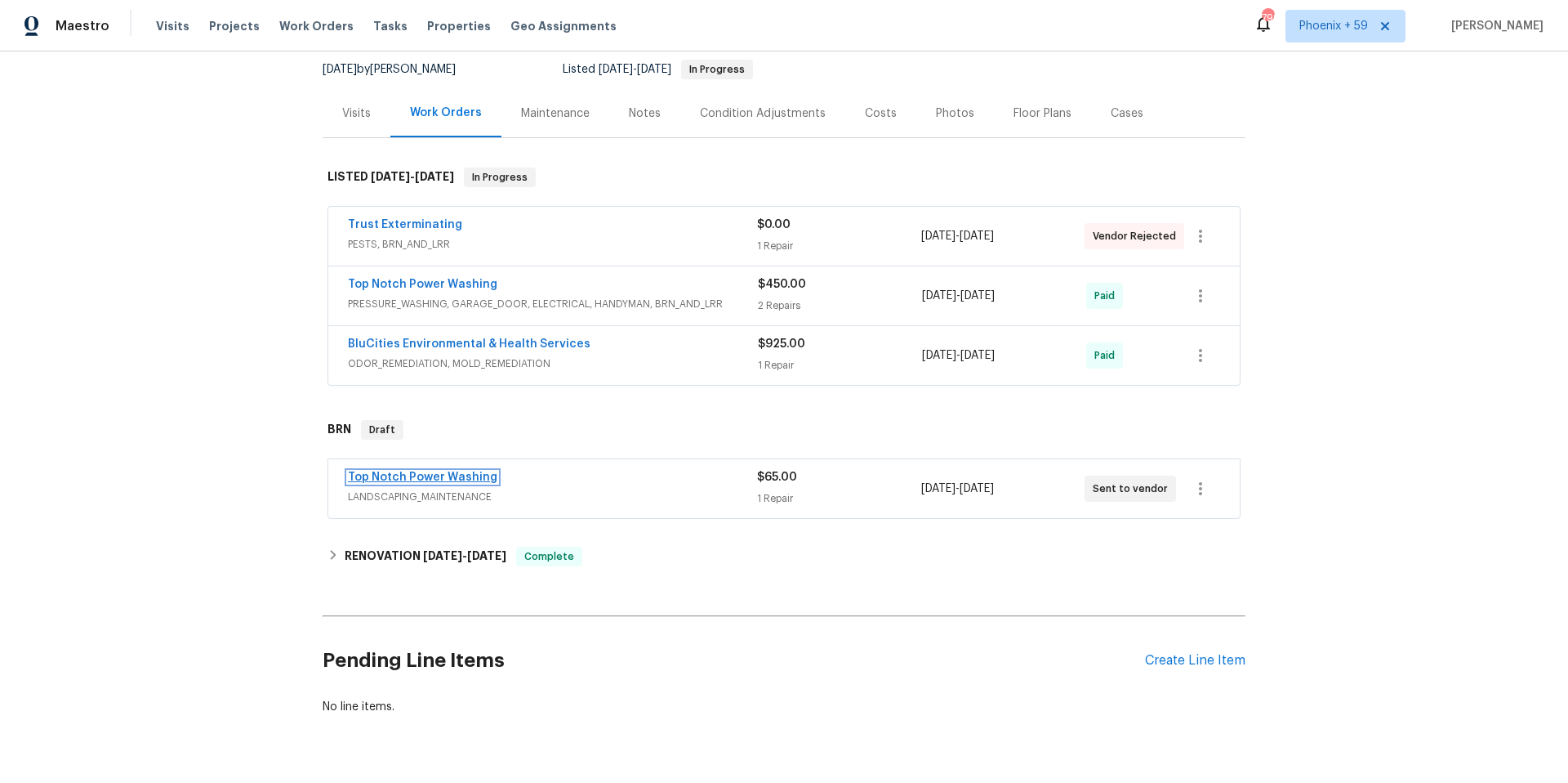
click at [459, 478] on link "Top Notch Power Washing" at bounding box center [423, 477] width 150 height 11
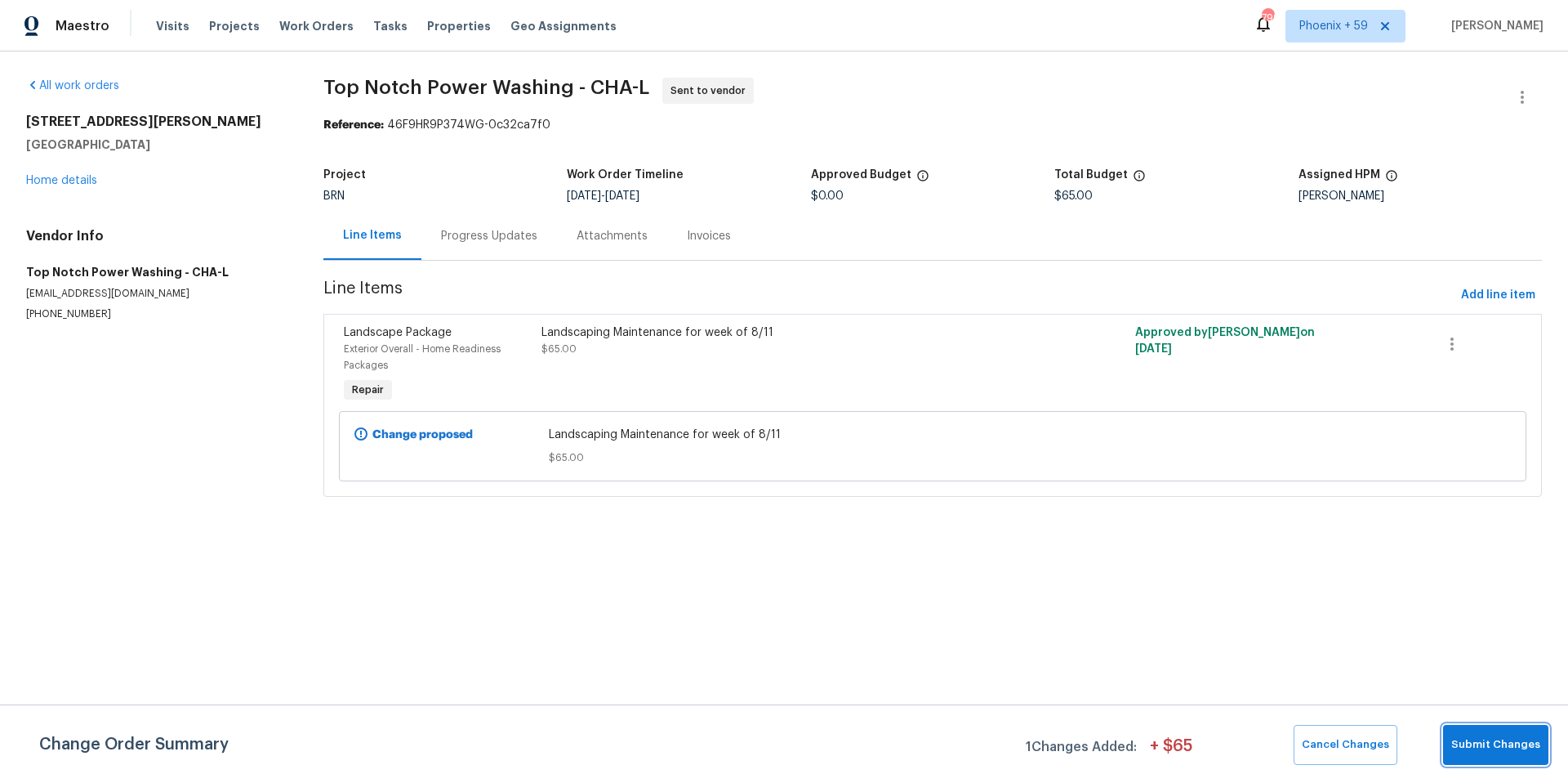
click at [1503, 744] on span "Submit Changes" at bounding box center [1496, 745] width 89 height 19
